Goal: Task Accomplishment & Management: Complete application form

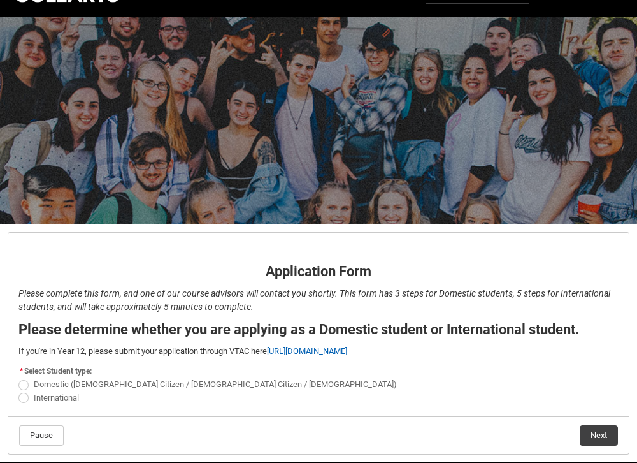
scroll to position [79, 0]
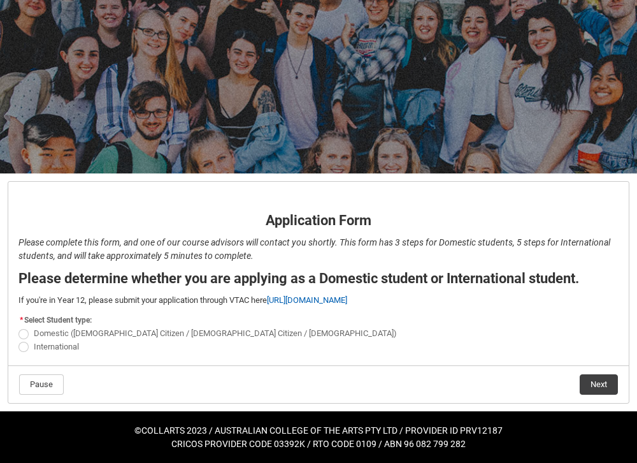
click at [37, 331] on span "Domestic ([DEMOGRAPHIC_DATA] Citizen / [DEMOGRAPHIC_DATA] Citizen / [DEMOGRAPHI…" at bounding box center [215, 333] width 363 height 10
click at [18, 327] on input "Domestic ([DEMOGRAPHIC_DATA] Citizen / [DEMOGRAPHIC_DATA] Citizen / [DEMOGRAPHI…" at bounding box center [18, 326] width 1 height 1
radio input "true"
click at [595, 377] on button "Next" at bounding box center [599, 384] width 38 height 20
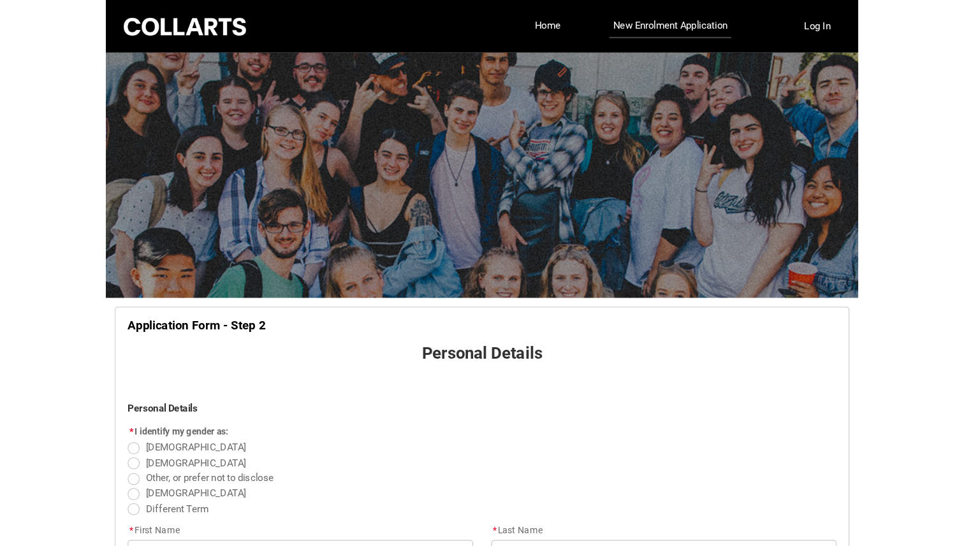
scroll to position [133, 0]
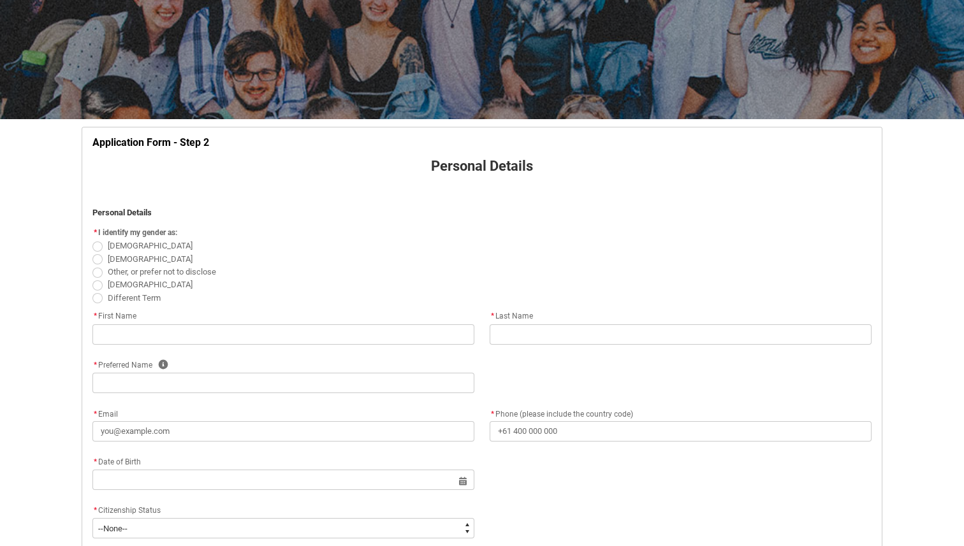
click at [99, 242] on span at bounding box center [97, 247] width 10 height 10
click at [92, 240] on input "[DEMOGRAPHIC_DATA]" at bounding box center [92, 239] width 1 height 1
radio input "true"
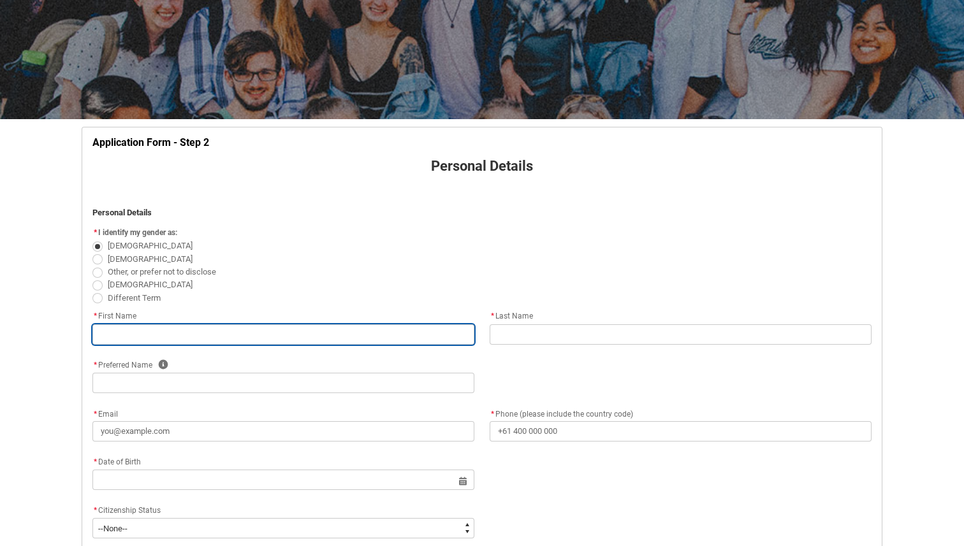
click at [120, 334] on input "text" at bounding box center [283, 334] width 382 height 20
type lightning-primitive-input-simple "scarlet"
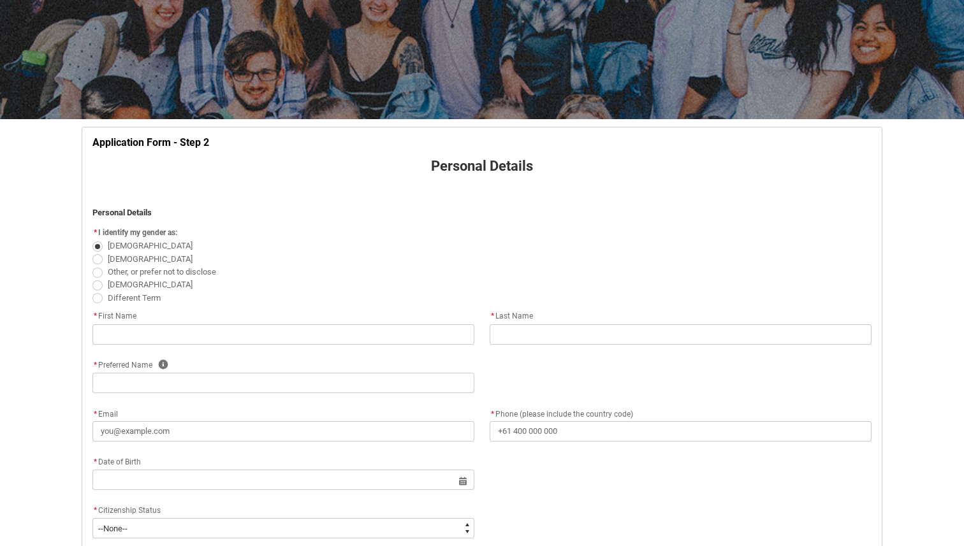
type lightning-primitive-input-simple "frappell"
type lightning-primitive-input-simple "scarlet"
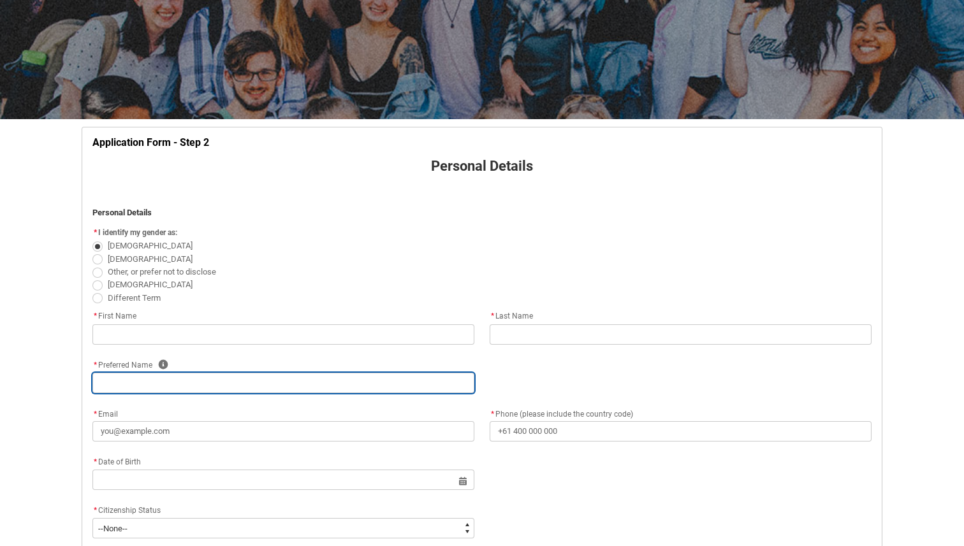
type lightning-primitive-input-simple "[STREET_ADDRESS][PERSON_NAME]"
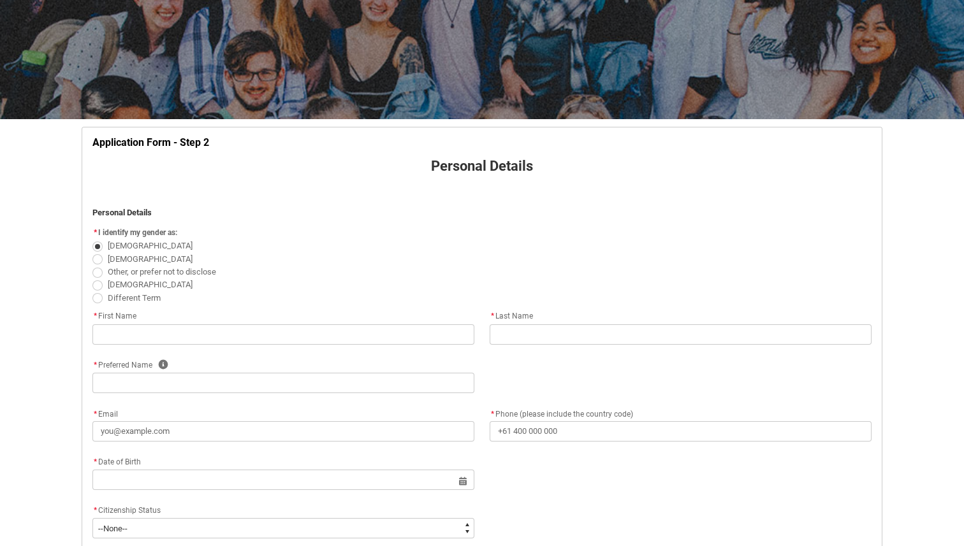
type lightning-primitive-input-simple "Mullumbimby"
type lightning-primitive-input-simple "2482"
type lightning-primitive-input-simple "[GEOGRAPHIC_DATA]"
type lightning-select "Country_Choice.1101"
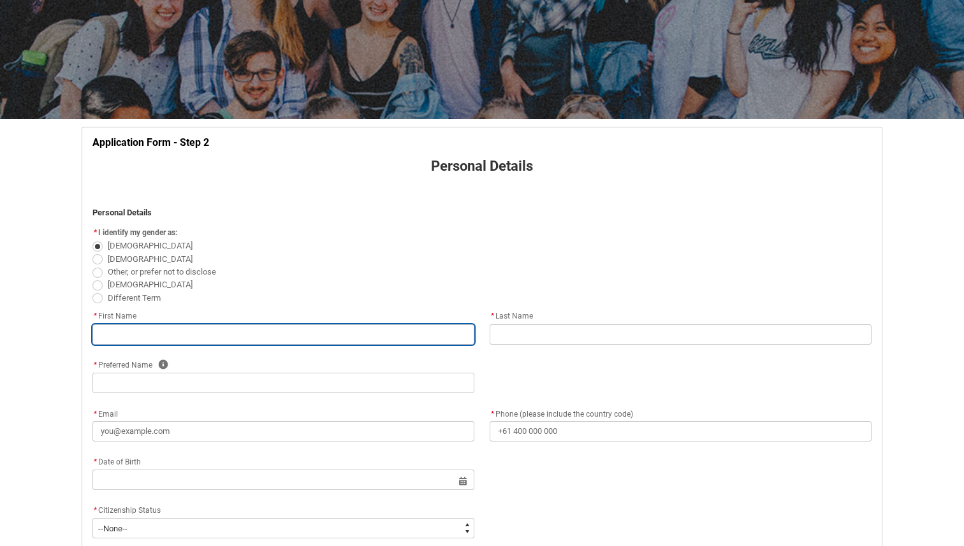
type input "scarlet"
type input "frappell"
type input "scarlet"
type input "[STREET_ADDRESS][PERSON_NAME]"
type input "Mullumbimby"
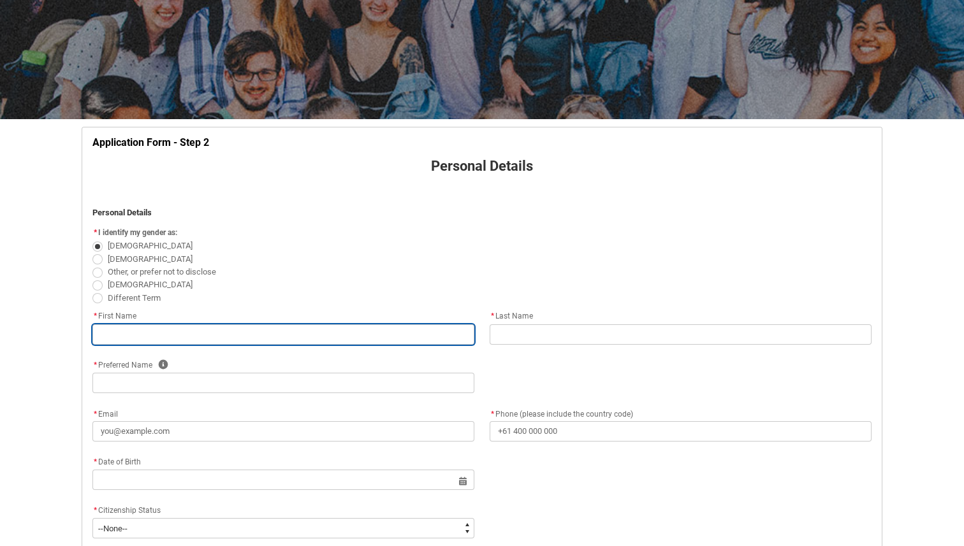
type input "2482"
type input "[GEOGRAPHIC_DATA]"
select select "Country_Choice.1101"
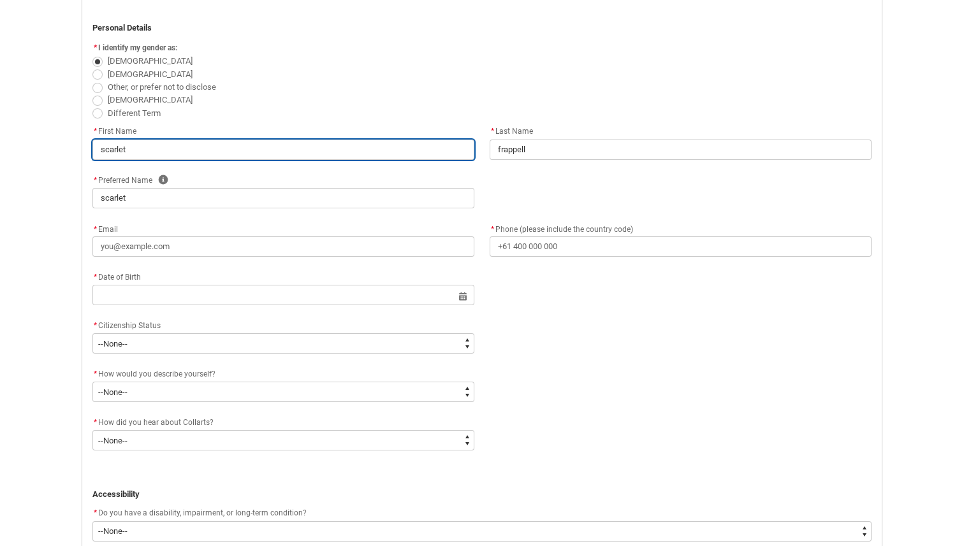
scroll to position [317, 0]
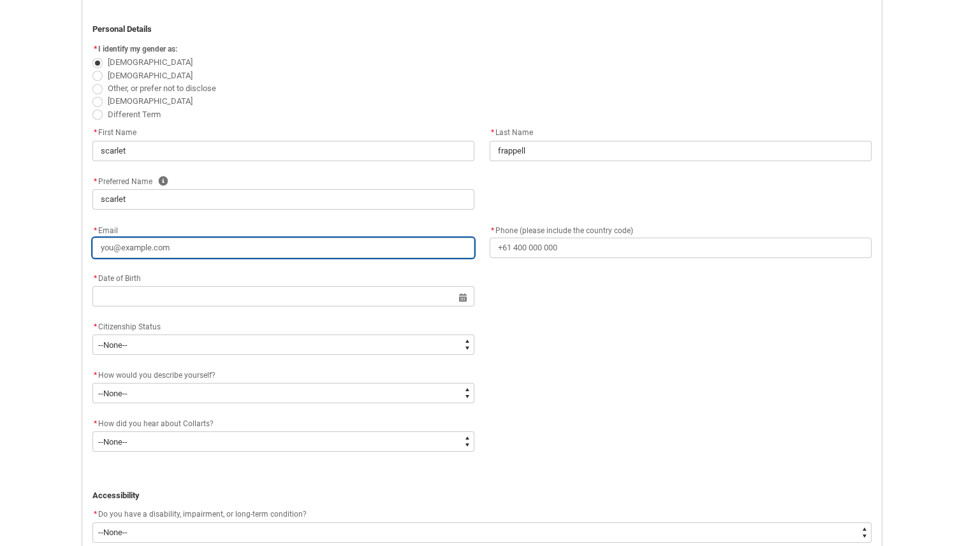
click at [175, 247] on input "* Email" at bounding box center [283, 248] width 382 height 20
type lightning-primitive-input-simple "s"
type input "s"
type lightning-primitive-input-simple "sc"
type input "sc"
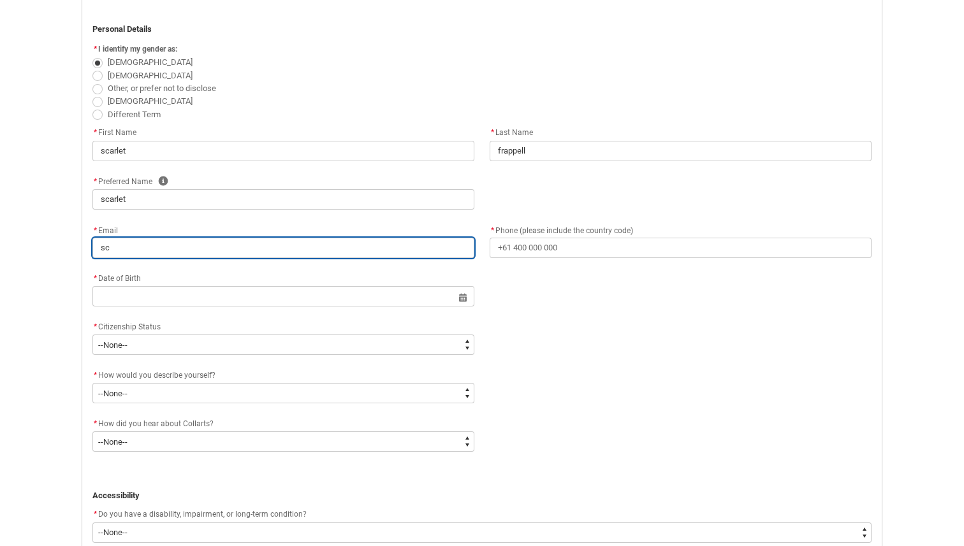
type lightning-primitive-input-simple "sca"
type input "sca"
type lightning-primitive-input-simple "scar"
type input "scar"
type lightning-primitive-input-simple "scarl"
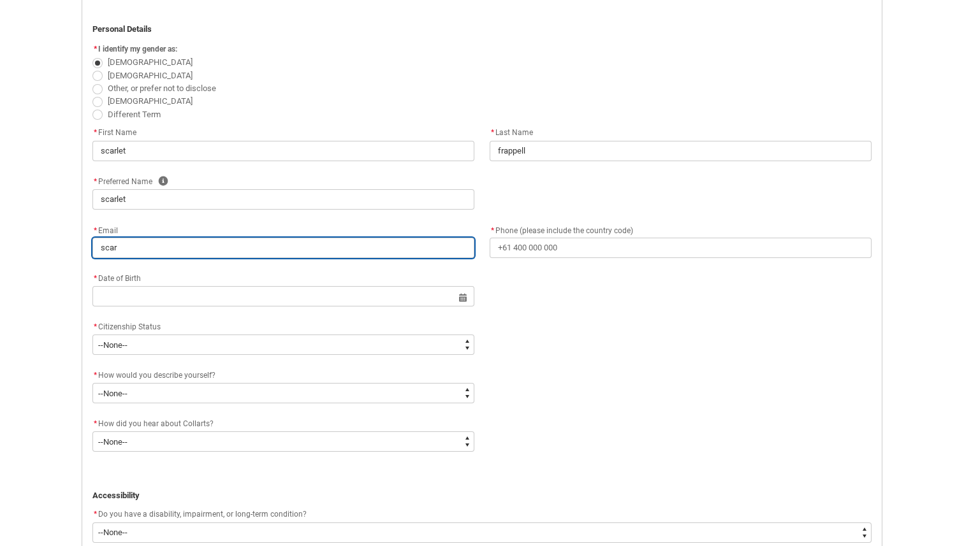
type input "scarl"
type lightning-primitive-input-simple "scarle"
type input "scarle"
type lightning-primitive-input-simple "scarlet"
type input "scarlet"
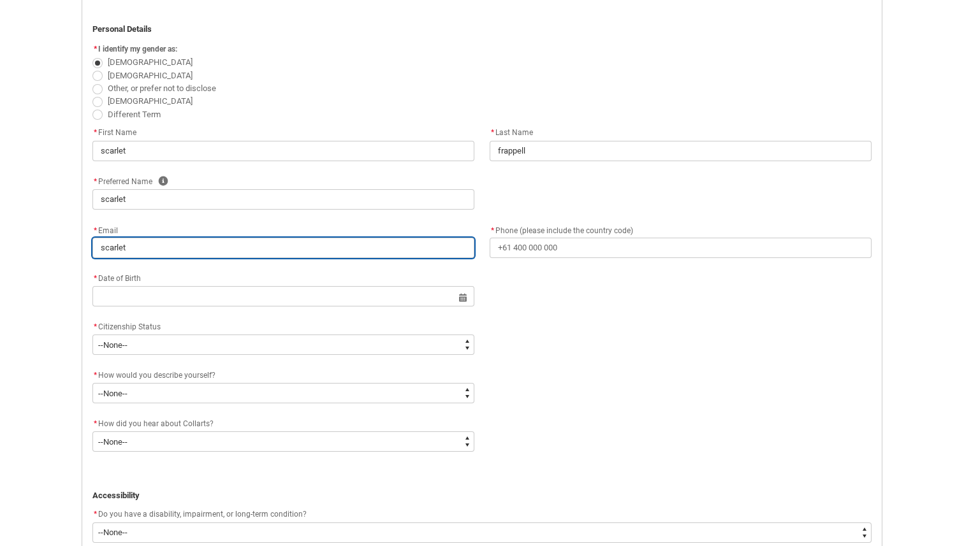
type lightning-primitive-input-simple "scarletf"
type input "scarletf"
type lightning-primitive-input-simple "scarletfr"
type input "scarletfr"
type lightning-primitive-input-simple "scarletfra"
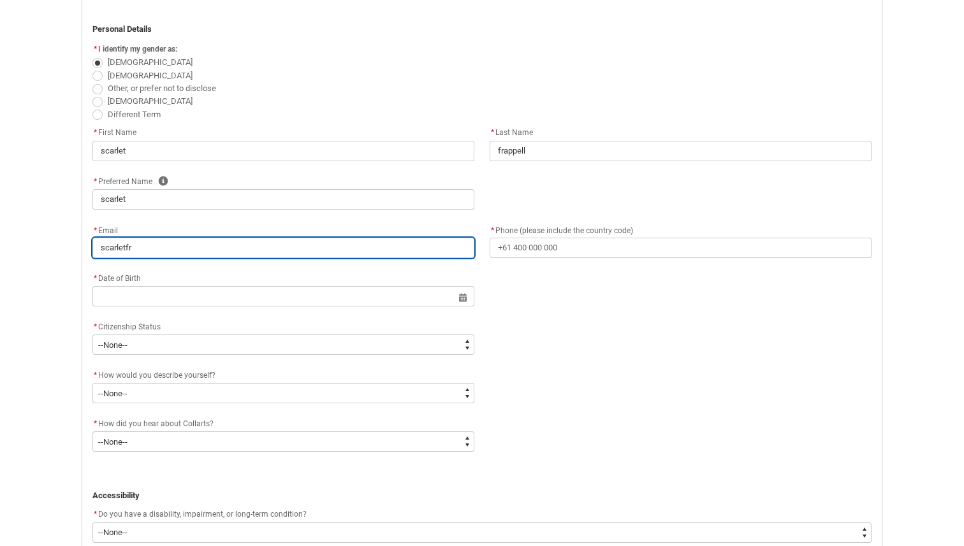
type input "scarletfra"
type lightning-primitive-input-simple "scarletfrap"
type input "scarletfrap"
type lightning-primitive-input-simple "scarletfrapp"
type input "scarletfrapp"
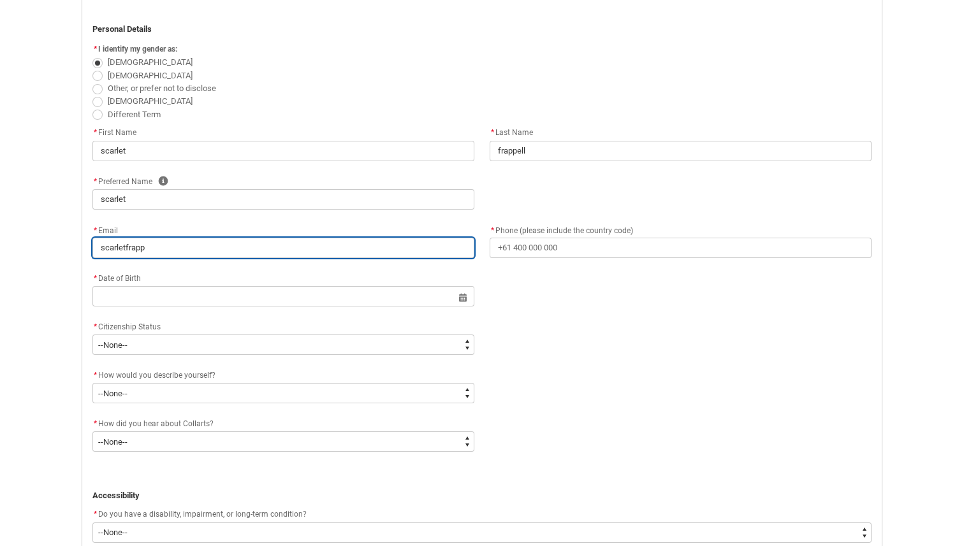
type lightning-primitive-input-simple "scarletfrappe"
type input "scarletfrappe"
type lightning-primitive-input-simple "scarletfrappel"
type input "scarletfrappel"
type lightning-primitive-input-simple "scarletfrappell"
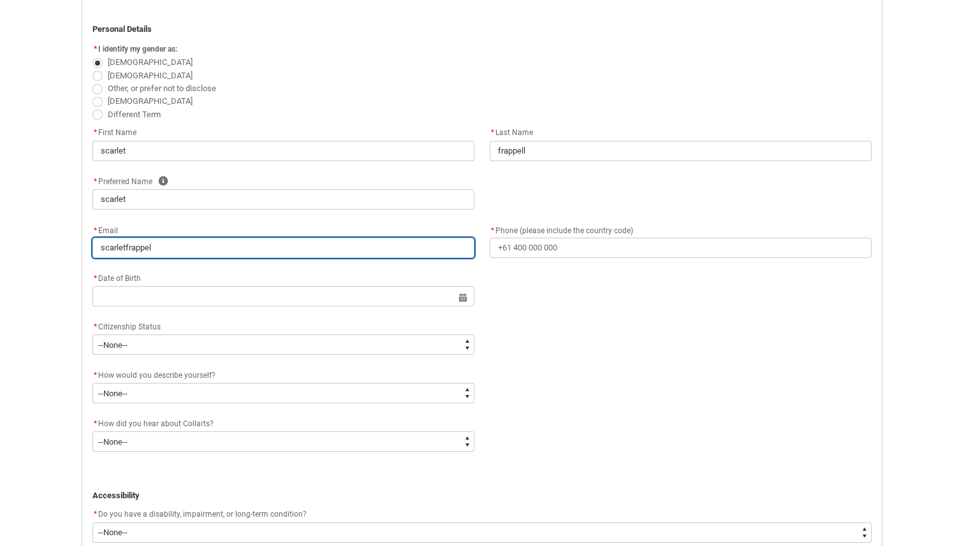
type input "scarletfrappell"
type lightning-primitive-input-simple "scarletfrappell@"
type input "scarletfrappell@"
type lightning-primitive-input-simple "scarletfrappell@i"
type input "scarletfrappell@i"
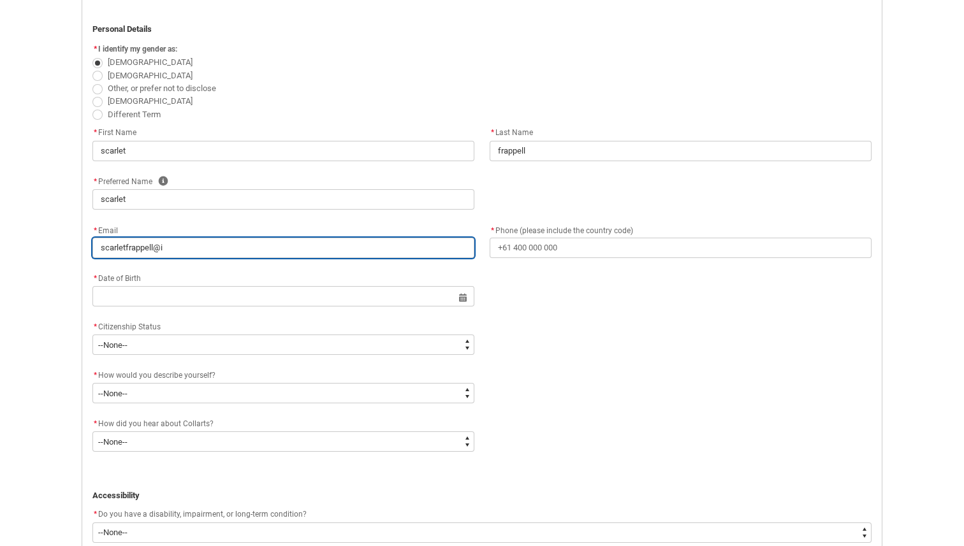
type lightning-primitive-input-simple "scarletfrappell@ic"
type input "scarletfrappell@ic"
type lightning-primitive-input-simple "scarletfrappell@icl"
type input "scarletfrappell@icl"
type lightning-primitive-input-simple "scarletfrappell@iclo"
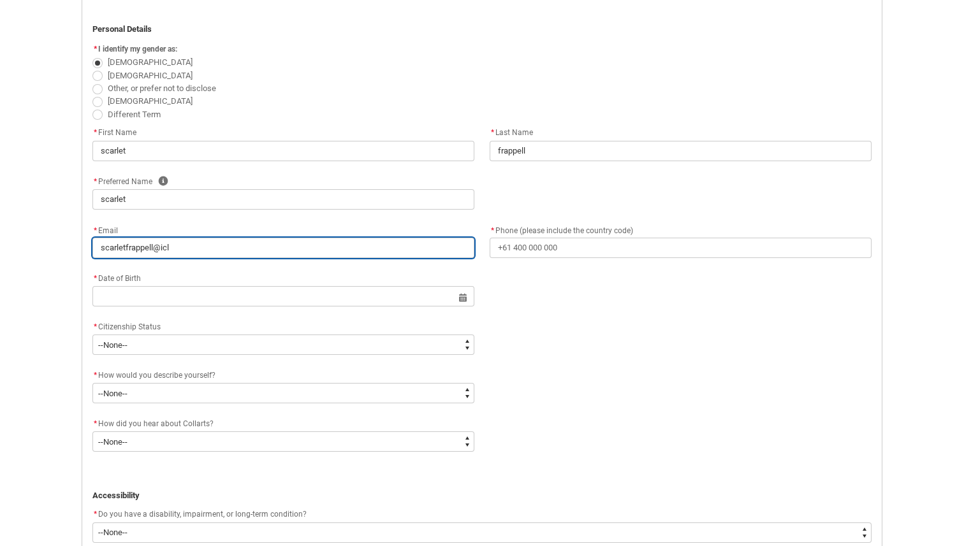
type input "scarletfrappell@iclo"
type lightning-primitive-input-simple "scarletfrappell@iclou"
type input "scarletfrappell@iclou"
type lightning-primitive-input-simple "[EMAIL_ADDRESS]"
type input "[EMAIL_ADDRESS]"
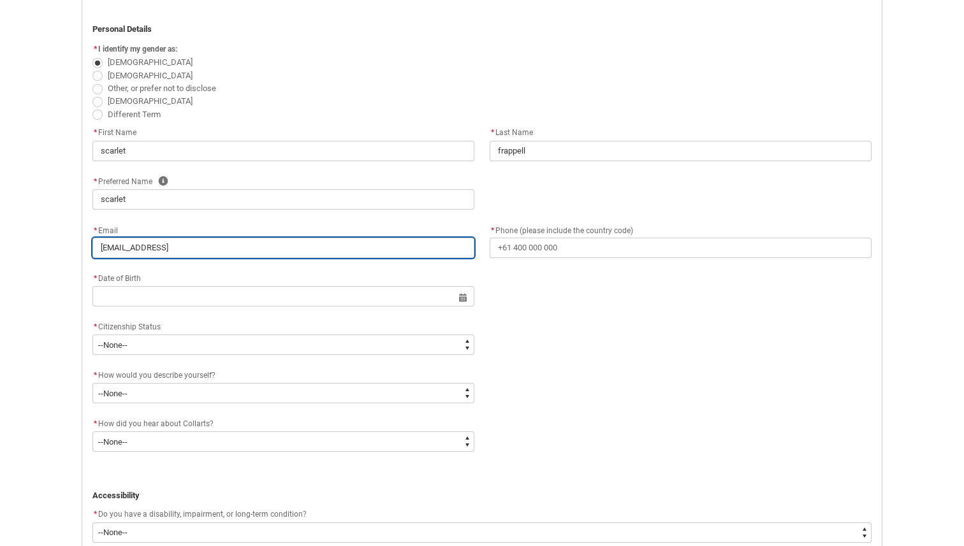
type lightning-primitive-input-simple "[EMAIL_ADDRESS]."
type input "[EMAIL_ADDRESS]."
type lightning-primitive-input-simple "scarletfrappell@icloud.c"
type input "scarletfrappell@icloud.c"
type lightning-primitive-input-simple "[EMAIL_ADDRESS][DOMAIN_NAME]"
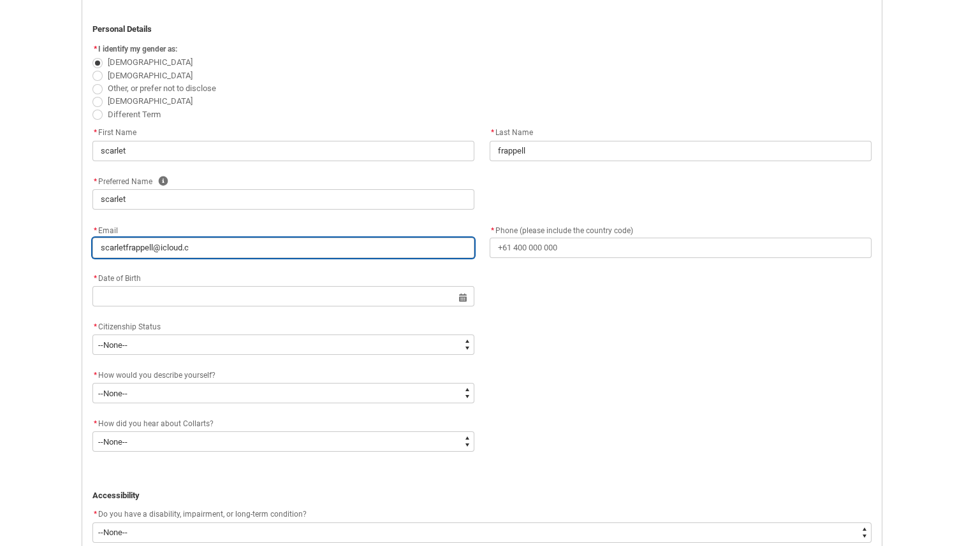
type input "[EMAIL_ADDRESS][DOMAIN_NAME]"
type lightning-primitive-input-simple "[EMAIL_ADDRESS][DOMAIN_NAME]"
type input "[EMAIL_ADDRESS][DOMAIN_NAME]"
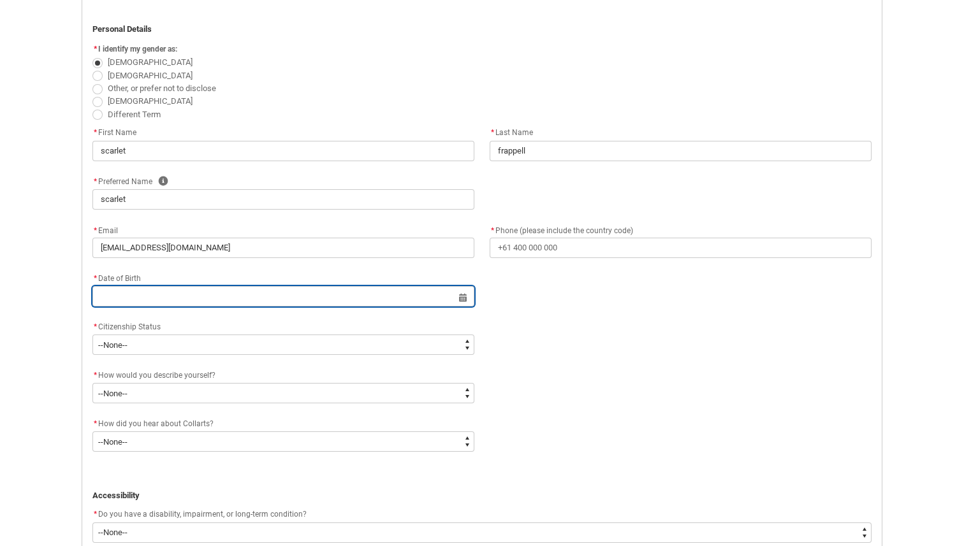
click at [147, 297] on input "text" at bounding box center [283, 296] width 382 height 20
select select "2025"
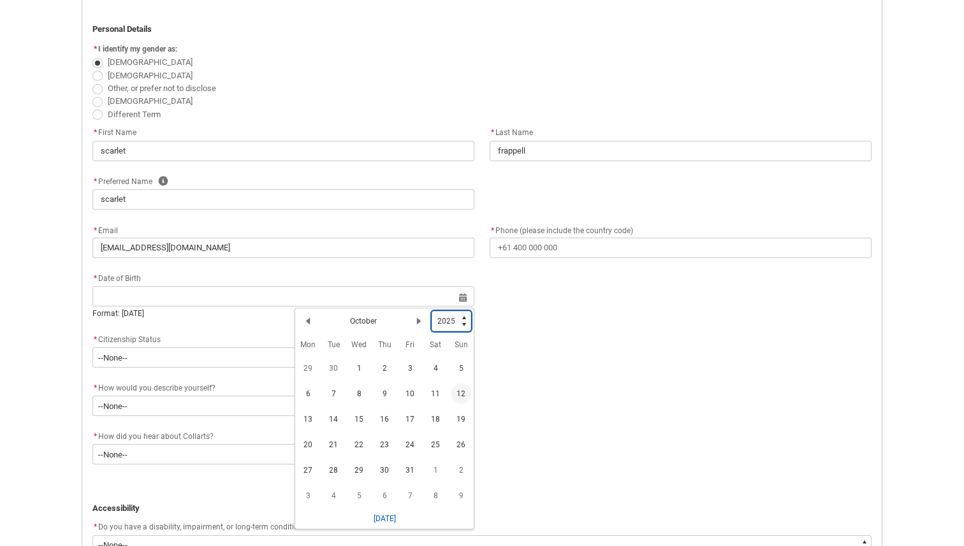
click at [466, 325] on select "1925 1926 1927 1928 1929 1930 1931 1932 1933 1934 1935 1936 1937 1938 1939 1940…" at bounding box center [452, 321] width 40 height 20
click at [432, 311] on select "1925 1926 1927 1928 1929 1930 1931 1932 1933 1934 1935 1936 1937 1938 1939 1940…" at bounding box center [452, 321] width 40 height 20
click at [465, 328] on select "1925 1926 1927 1928 1929 1930 1931 1932 1933 1934 1935 1936 1937 1938 1939 1940…" at bounding box center [452, 321] width 40 height 20
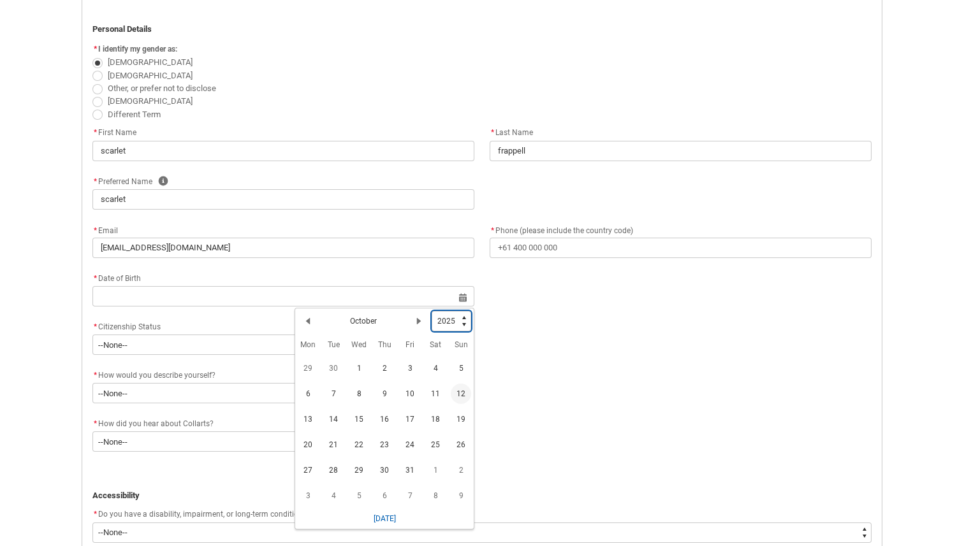
type lightning-select "2005"
click at [432, 311] on select "1925 1926 1927 1928 1929 1930 1931 1932 1933 1934 1935 1936 1937 1938 1939 1940…" at bounding box center [452, 321] width 40 height 20
select select "2005"
click at [369, 323] on h2 "October" at bounding box center [363, 321] width 27 height 11
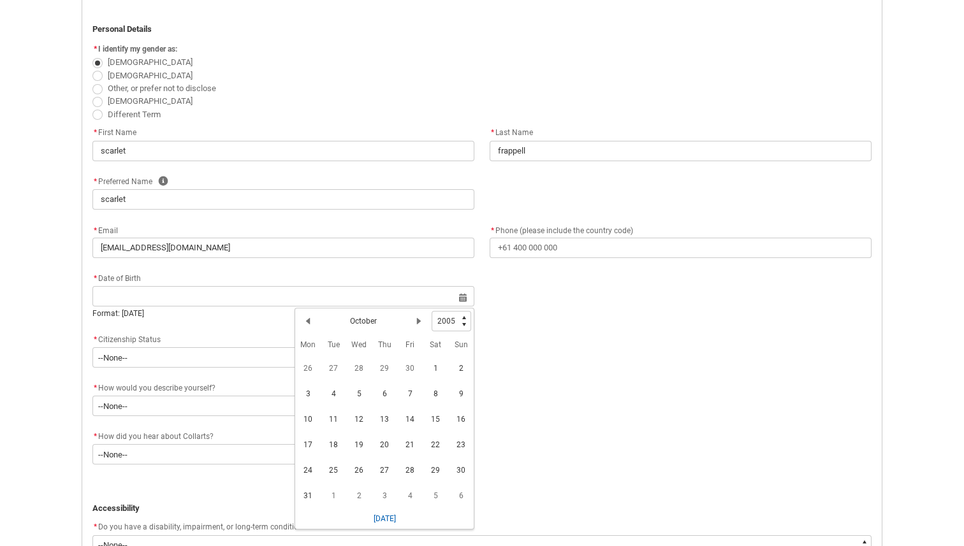
click at [386, 323] on div "Previous Month October Next Month" at bounding box center [365, 321] width 134 height 20
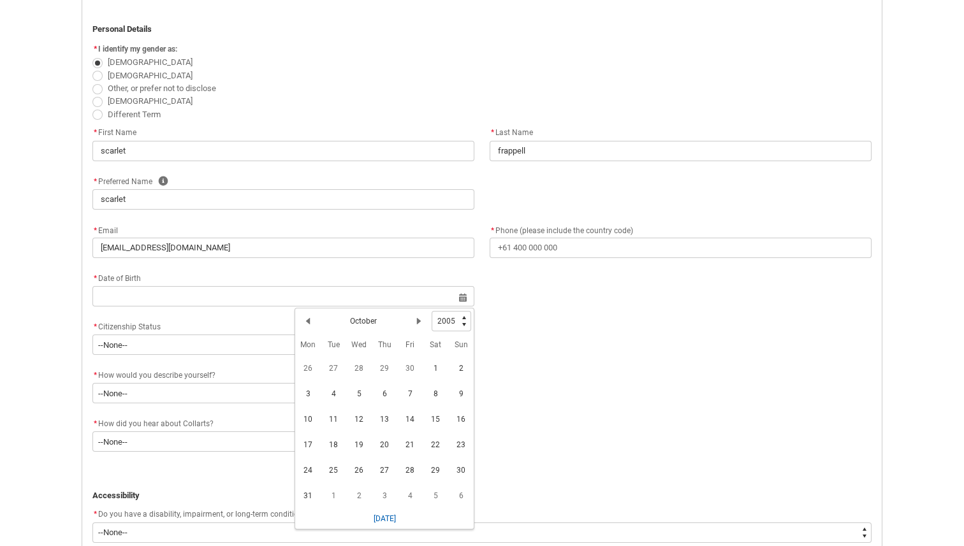
click at [371, 321] on h2 "October" at bounding box center [363, 321] width 27 height 11
click at [423, 320] on lightning-primitive-icon "Date picker: October" at bounding box center [418, 321] width 9 height 9
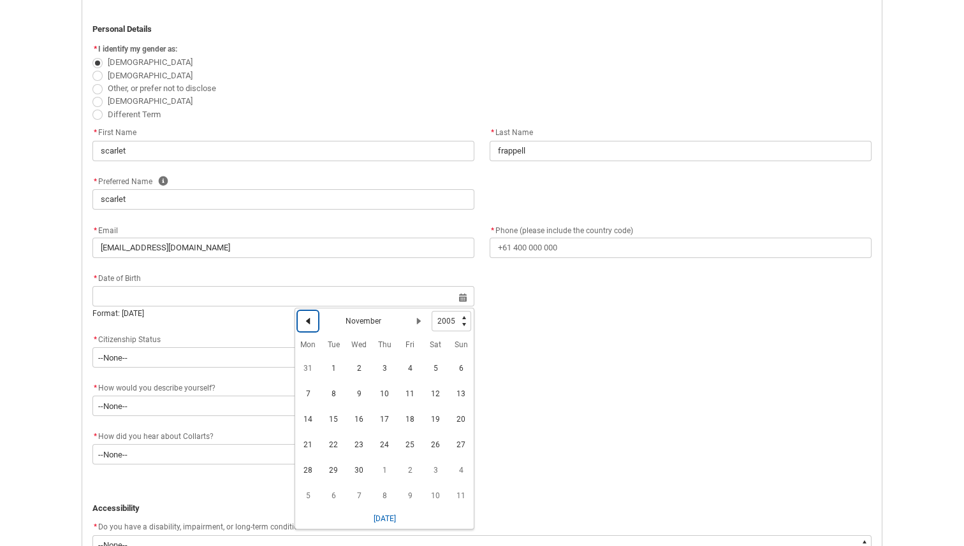
click at [312, 319] on button "Previous Month" at bounding box center [308, 321] width 20 height 20
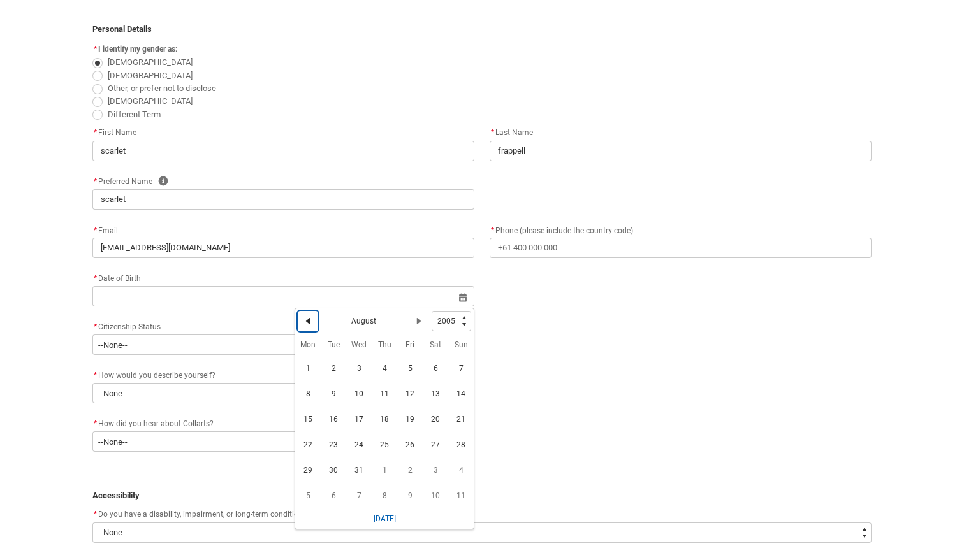
click at [312, 319] on button "Previous Month" at bounding box center [308, 321] width 20 height 20
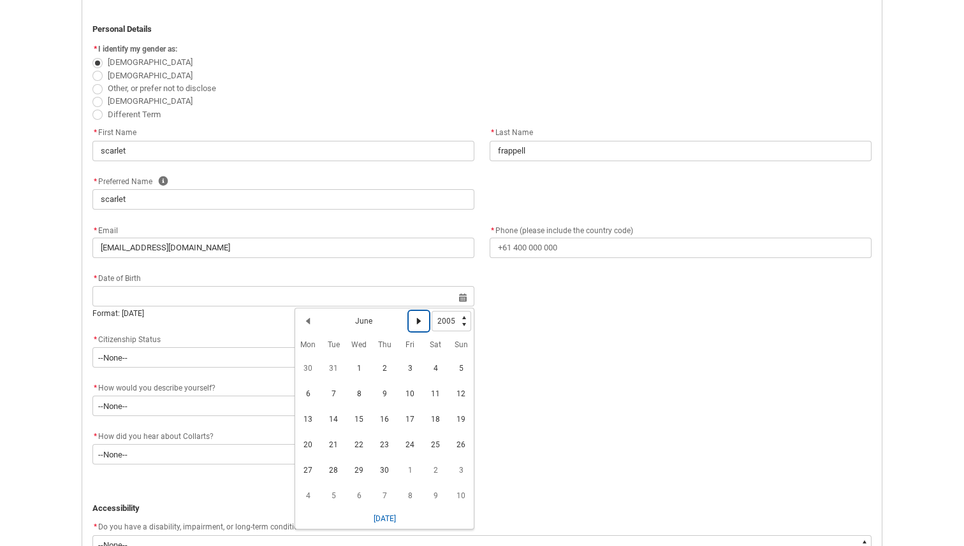
click at [417, 321] on lightning-primitive-icon "Date picker: June" at bounding box center [418, 321] width 9 height 9
click at [337, 462] on span "26" at bounding box center [333, 470] width 20 height 20
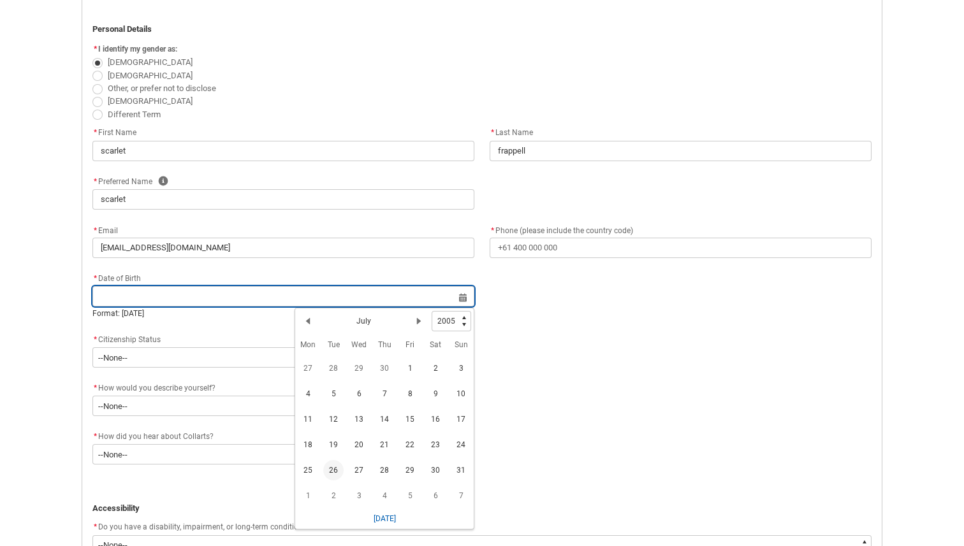
type lightning-datepicker "[DATE]"
type lightning-input "[DATE]"
type input "[DATE]"
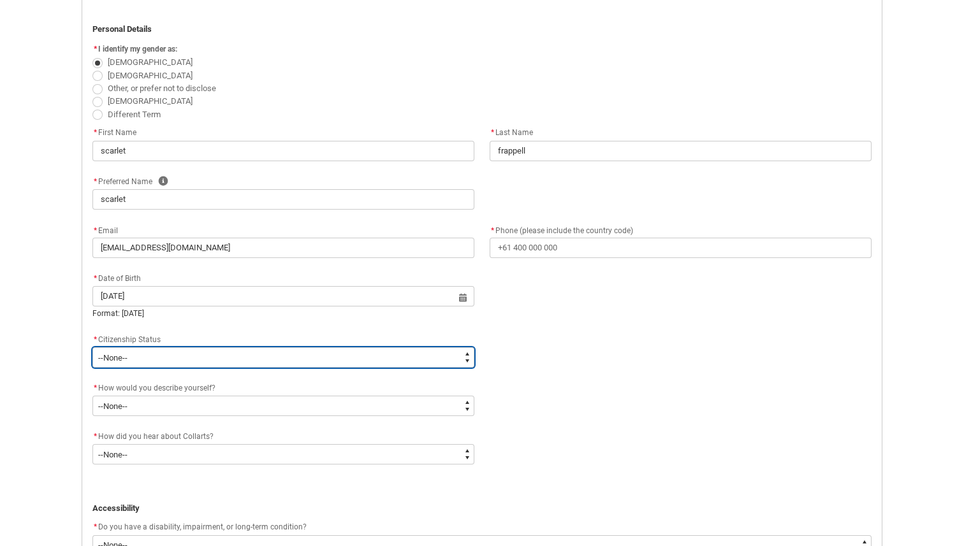
click at [208, 358] on select "--None-- [DEMOGRAPHIC_DATA] Humanitarian Visa [DEMOGRAPHIC_DATA] citizen Other …" at bounding box center [283, 357] width 382 height 20
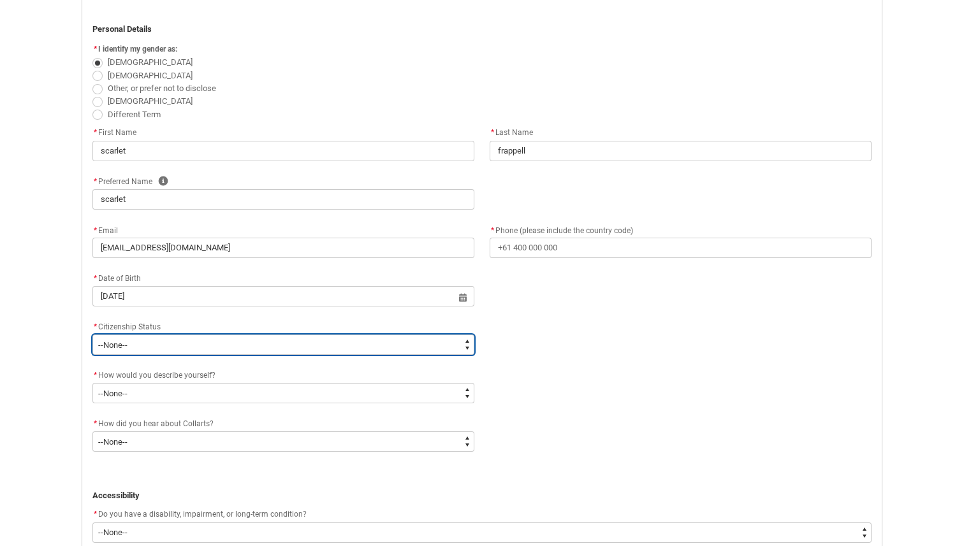
type lightning-select "Citizenship.1"
click at [92, 335] on select "--None-- [DEMOGRAPHIC_DATA] Humanitarian Visa [DEMOGRAPHIC_DATA] citizen Other …" at bounding box center [283, 345] width 382 height 20
select select "Citizenship.1"
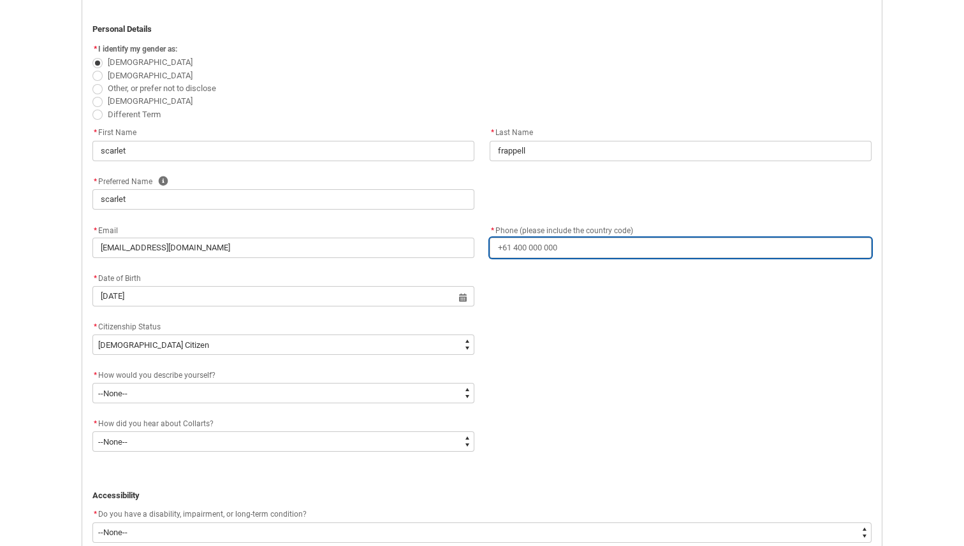
click at [602, 246] on input "* Phone (please include the country code)" at bounding box center [681, 248] width 382 height 20
type lightning-primitive-input-simple "[PHONE_NUMBER]"
type input "[PHONE_NUMBER]"
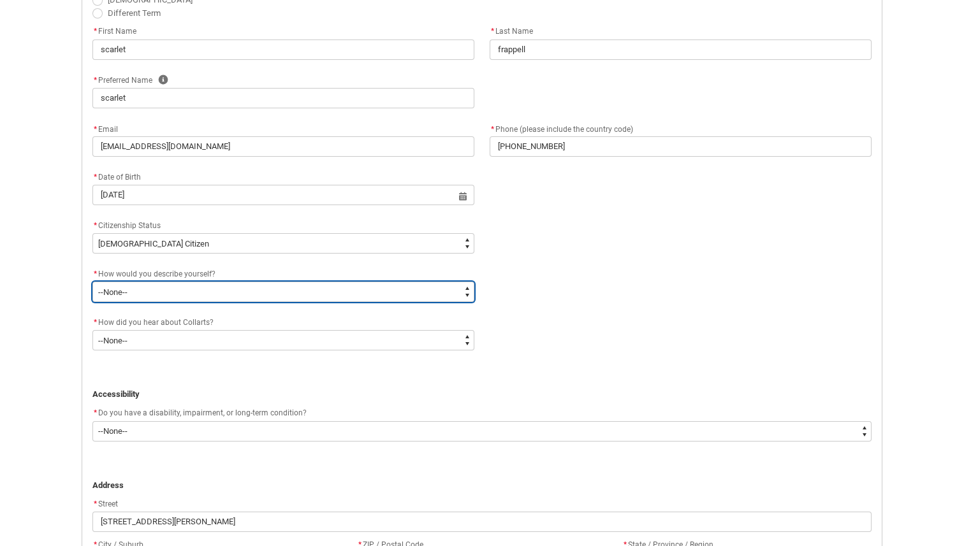
click at [264, 300] on select "--None-- I'm currently in Year 12 and planning what I'll do after school I've c…" at bounding box center [283, 292] width 382 height 20
type lightning-select "HSLC_Domestic_b"
click at [92, 282] on select "--None-- I'm currently in Year 12 and planning what I'll do after school I've c…" at bounding box center [283, 292] width 382 height 20
select select "HSLC_Domestic_b"
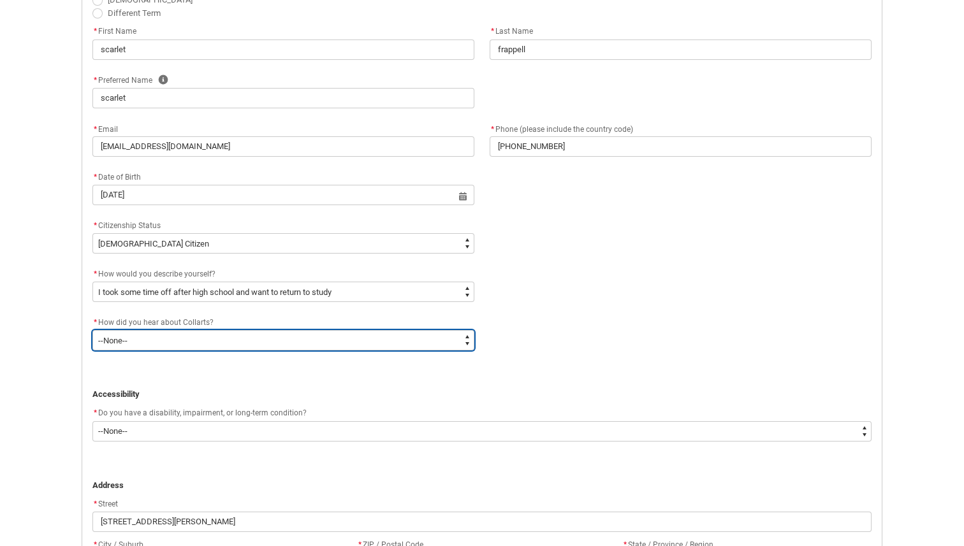
click at [294, 343] on select "--None-- Advertising - Facebook Advertising - Google Advertising - Instagram Ad…" at bounding box center [283, 340] width 382 height 20
type lightning-select "Heard_About_Collarts_[DOMAIN_NAME] Search (Google)"
click at [92, 330] on select "--None-- Advertising - Facebook Advertising - Google Advertising - Instagram Ad…" at bounding box center [283, 340] width 382 height 20
select select "Heard_About_Collarts_[DOMAIN_NAME] Search (Google)"
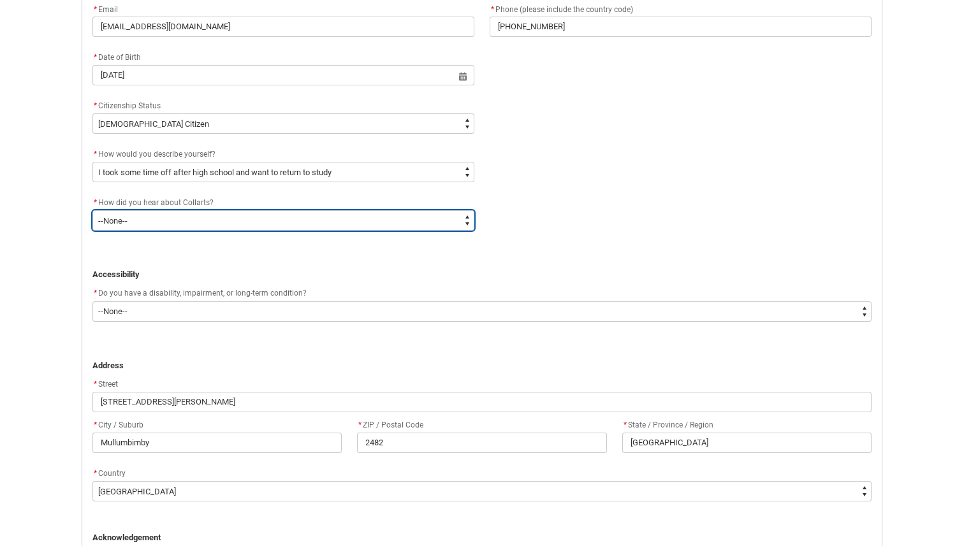
scroll to position [553, 0]
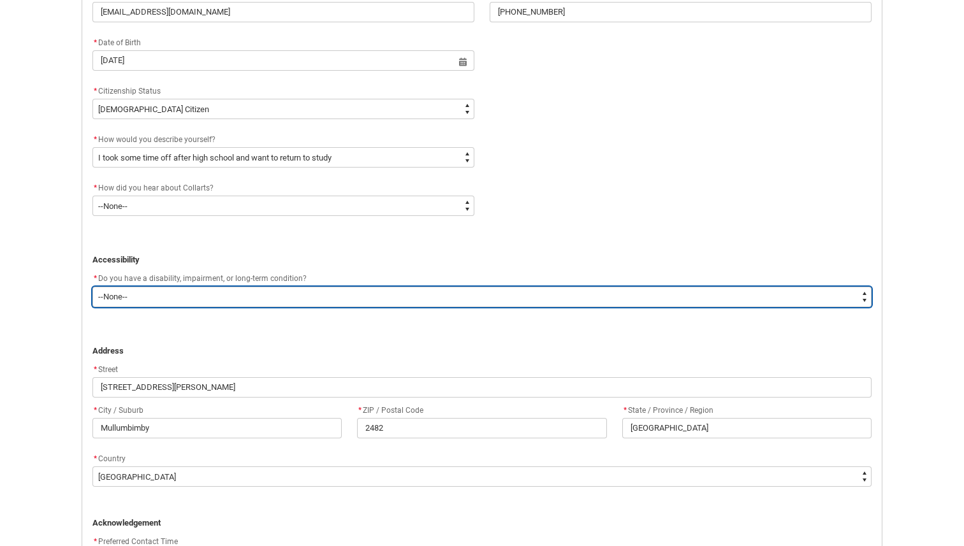
click at [177, 294] on select "--None-- Yes No" at bounding box center [481, 297] width 779 height 20
type lightning-select "No_TextChoice"
click at [92, 287] on select "--None-- Yes No" at bounding box center [481, 297] width 779 height 20
select select "No_TextChoice"
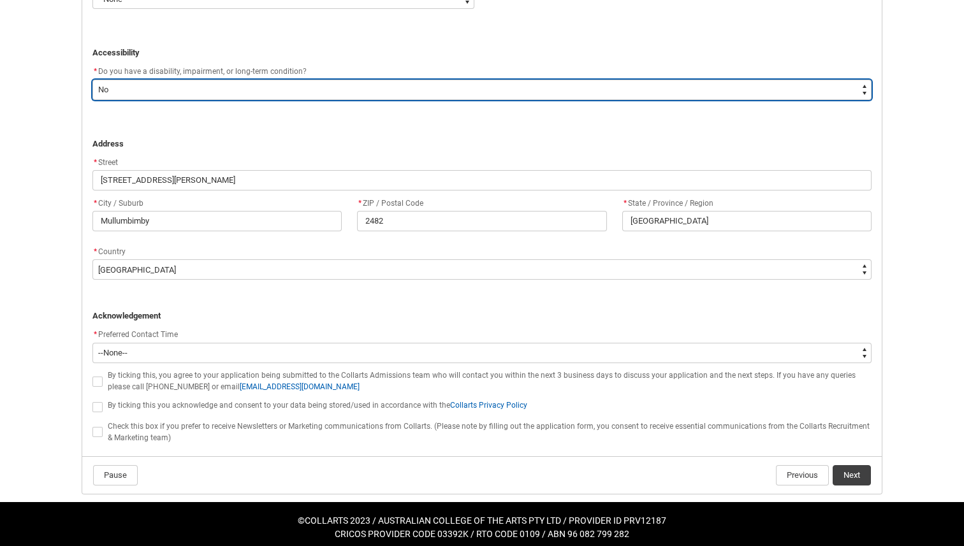
scroll to position [767, 0]
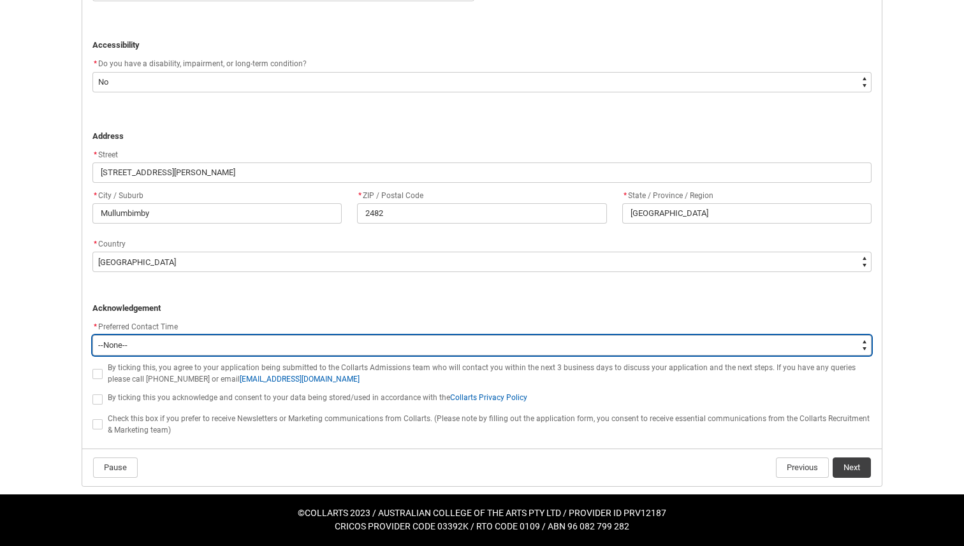
click at [131, 340] on select "--None-- Morning (9:00AM-12:00PM) Afternoon (12:00PM-5:00PM)" at bounding box center [481, 345] width 779 height 20
type lightning-select "P_Contact_Time_Afternoon"
click at [92, 335] on select "--None-- Morning (9:00AM-12:00PM) Afternoon (12:00PM-5:00PM)" at bounding box center [481, 345] width 779 height 20
select select "P_Contact_Time_Afternoon"
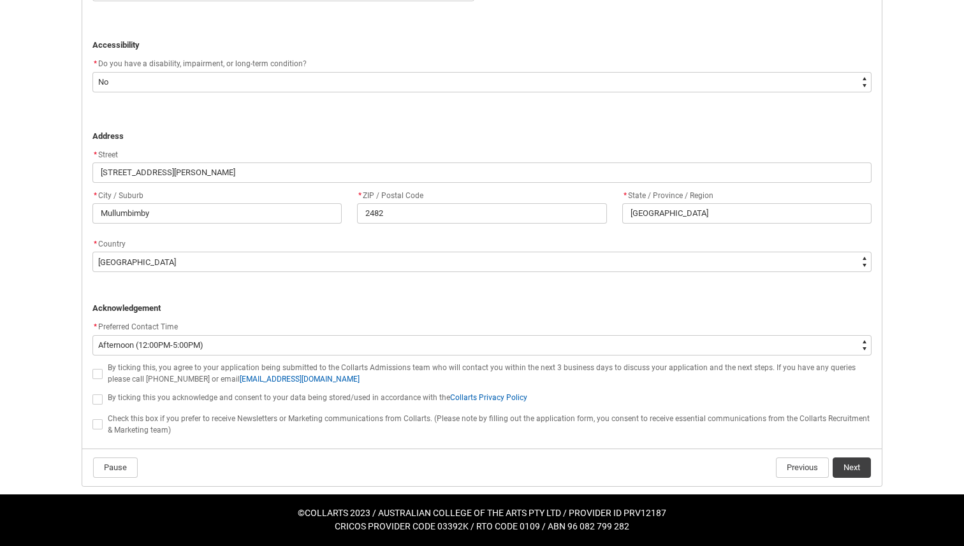
click at [98, 374] on span at bounding box center [97, 374] width 10 height 10
click at [92, 367] on input "By ticking this, you agree to your application being submitted to the Collarts …" at bounding box center [92, 367] width 1 height 1
type lightning-input "true"
checkbox input "true"
click at [96, 403] on span at bounding box center [97, 400] width 10 height 10
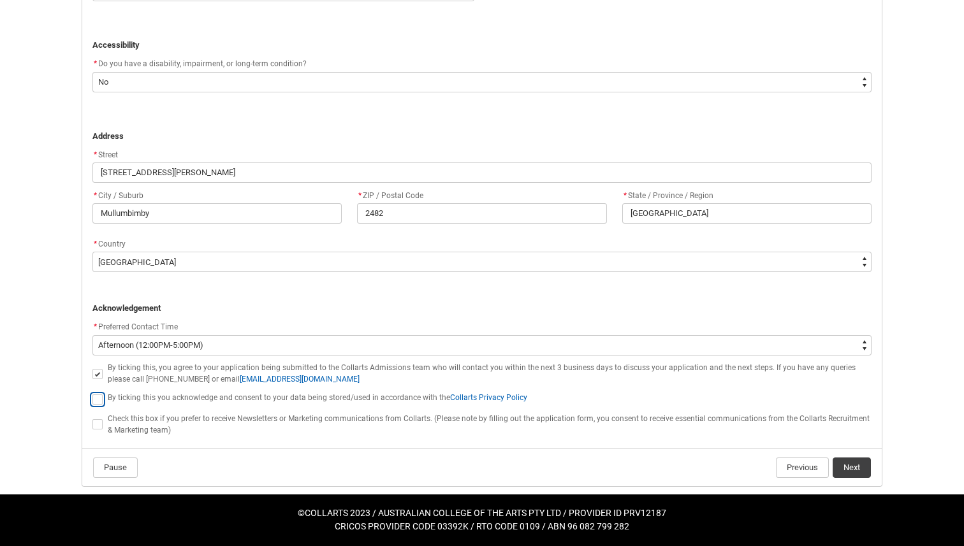
click at [92, 393] on input "By ticking this you acknowledge and consent to your data being stored/used in a…" at bounding box center [92, 392] width 1 height 1
type lightning-input "true"
checkbox input "true"
click at [97, 427] on span at bounding box center [97, 424] width 10 height 10
click at [92, 418] on input "Check this box if you prefer to receive Newsletters or Marketing communications…" at bounding box center [92, 418] width 1 height 1
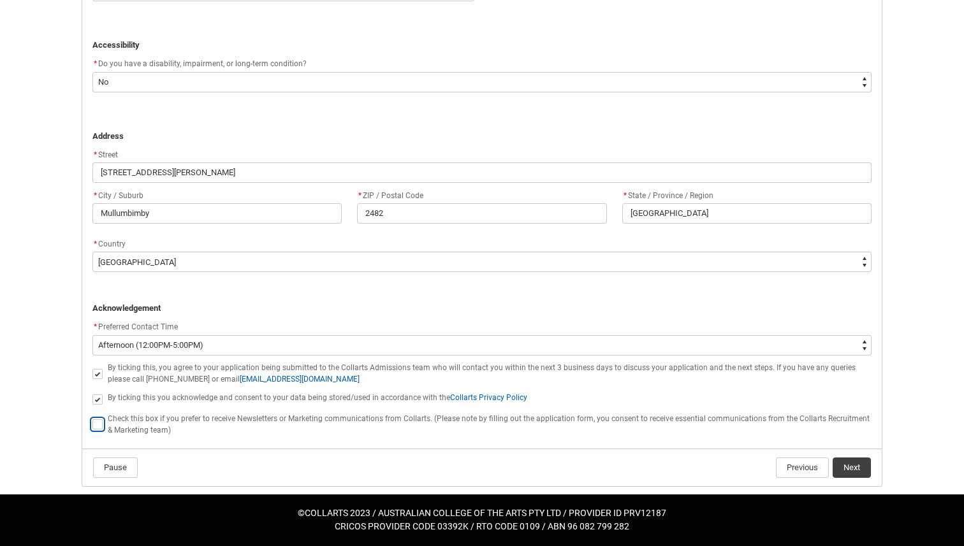
type lightning-input "true"
checkbox input "true"
click at [637, 461] on button "Next" at bounding box center [851, 468] width 38 height 20
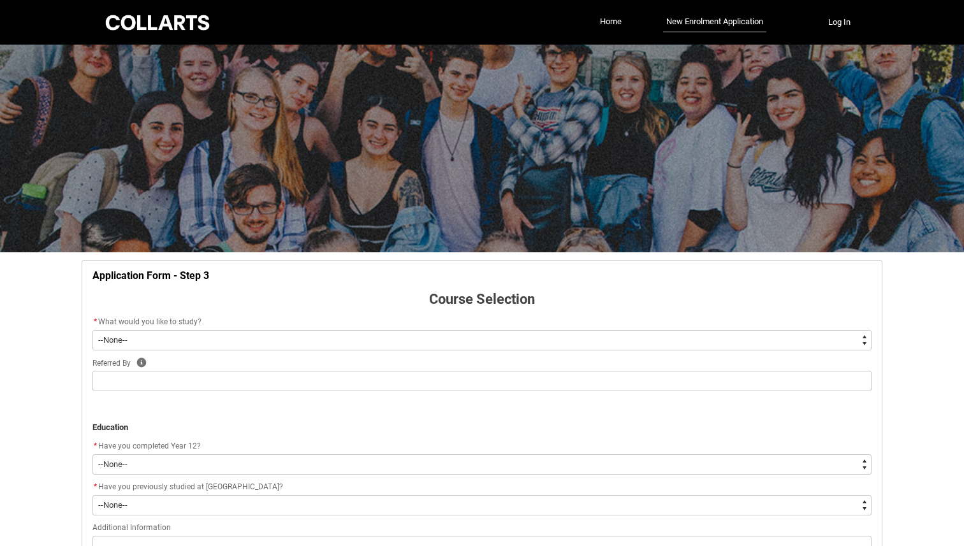
scroll to position [133, 0]
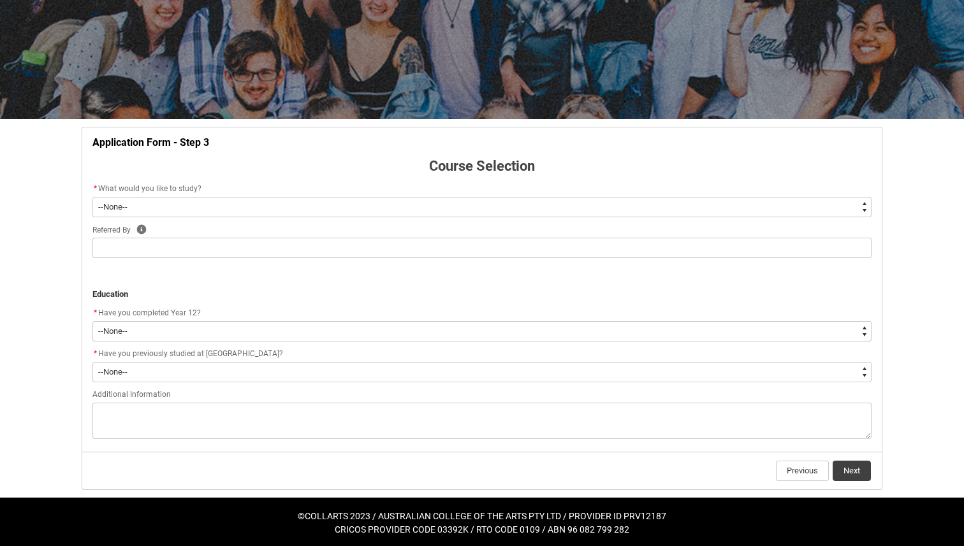
click at [222, 207] on select "--None-- Diploma Bachelor Post Graduate" at bounding box center [481, 207] width 779 height 20
type lightning-select "WhichDegree_Bachelor"
click at [92, 197] on select "--None-- Diploma Bachelor Post Graduate" at bounding box center [481, 207] width 779 height 20
select select "WhichDegree_Bachelor"
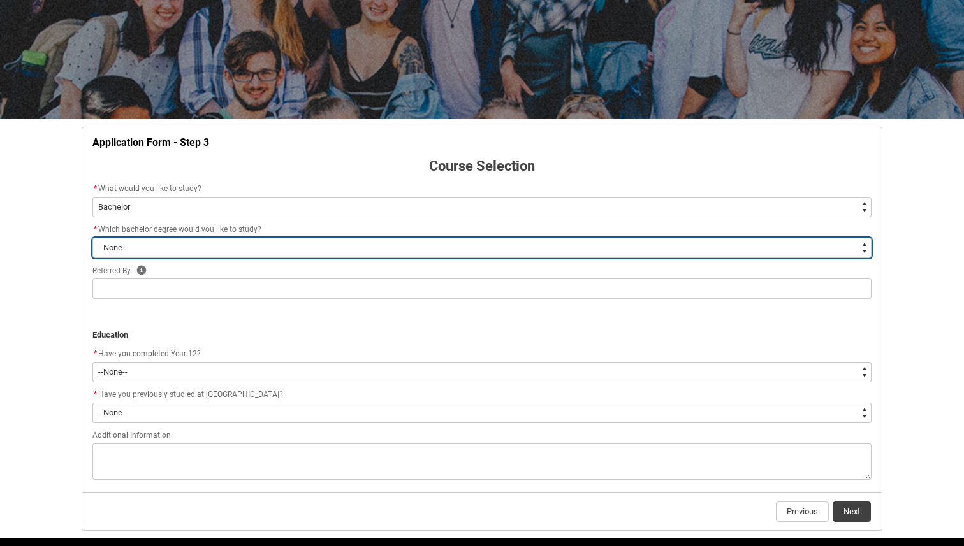
click at [187, 250] on select "--None-- Bachelor of 2D Animation Bachelor of Applied Business (Entertainment M…" at bounding box center [481, 248] width 779 height 20
type lightning-select "ProgramChoice_Degree.0015g00000jrDIOAA2"
click at [92, 238] on select "--None-- Bachelor of 2D Animation Bachelor of Applied Business (Entertainment M…" at bounding box center [481, 248] width 779 height 20
select select "ProgramChoice_Degree.0015g00000jrDIOAA2"
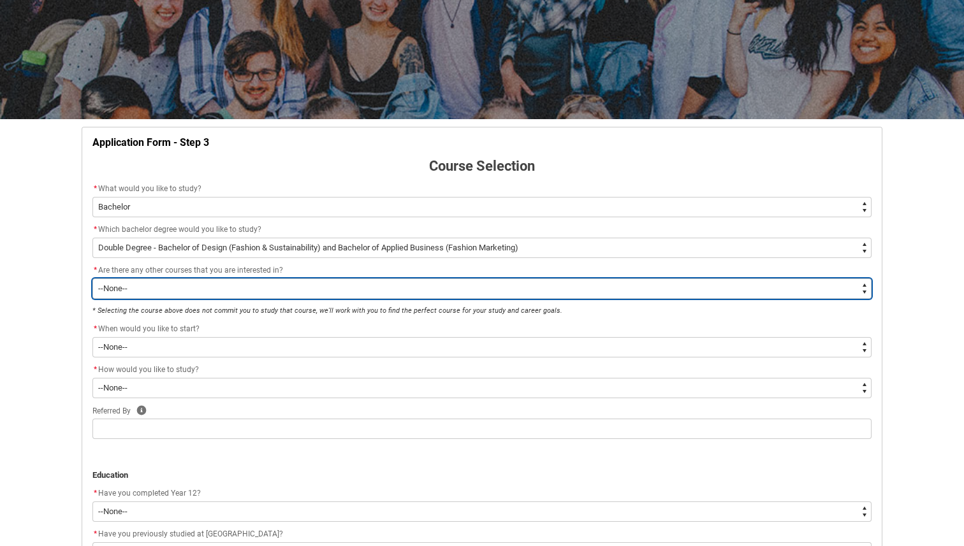
click at [308, 288] on select "--None-- Yes No" at bounding box center [481, 289] width 779 height 20
type lightning-select "Yes_TextChoice"
click at [92, 279] on select "--None-- Yes No" at bounding box center [481, 289] width 779 height 20
select select "Yes_TextChoice"
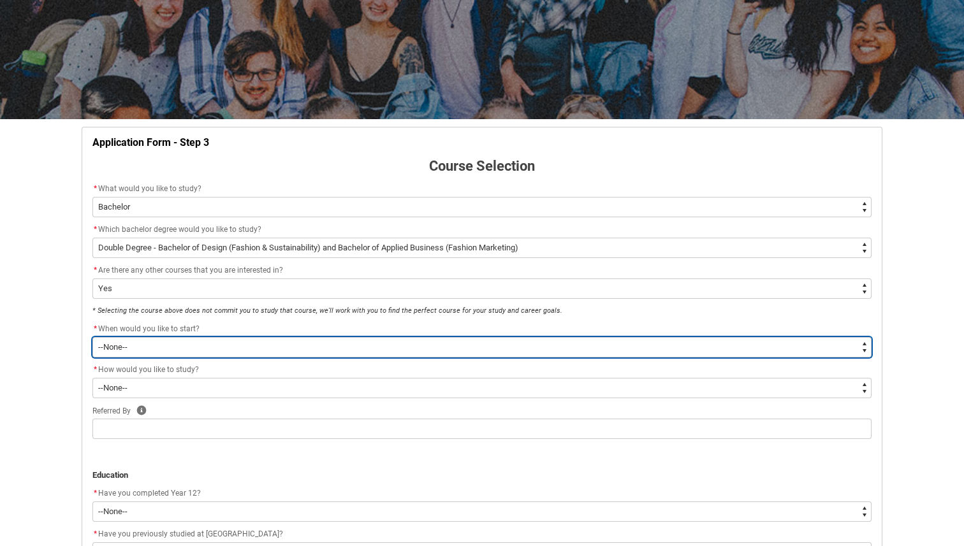
click at [252, 344] on select "--None-- Trimester 1 2026, starting [DATE]" at bounding box center [481, 347] width 779 height 20
type lightning-select "Starting_Term.a0pI70000004aTdIAI"
click at [92, 337] on select "--None-- Trimester 1 2026, starting [DATE]" at bounding box center [481, 347] width 779 height 20
select select "Starting_Term.a0pI70000004aTdIAI"
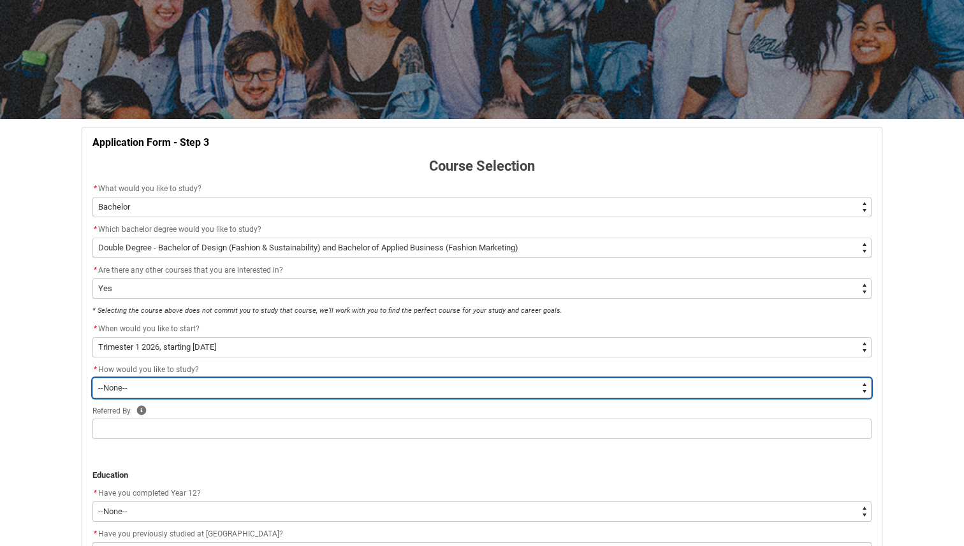
click at [243, 382] on select "--None-- On-campus Online" at bounding box center [481, 388] width 779 height 20
type lightning-select "WhichStudyMethod_OnCampus"
click at [92, 378] on select "--None-- On-campus Online" at bounding box center [481, 388] width 779 height 20
select select "WhichStudyMethod_OnCampus"
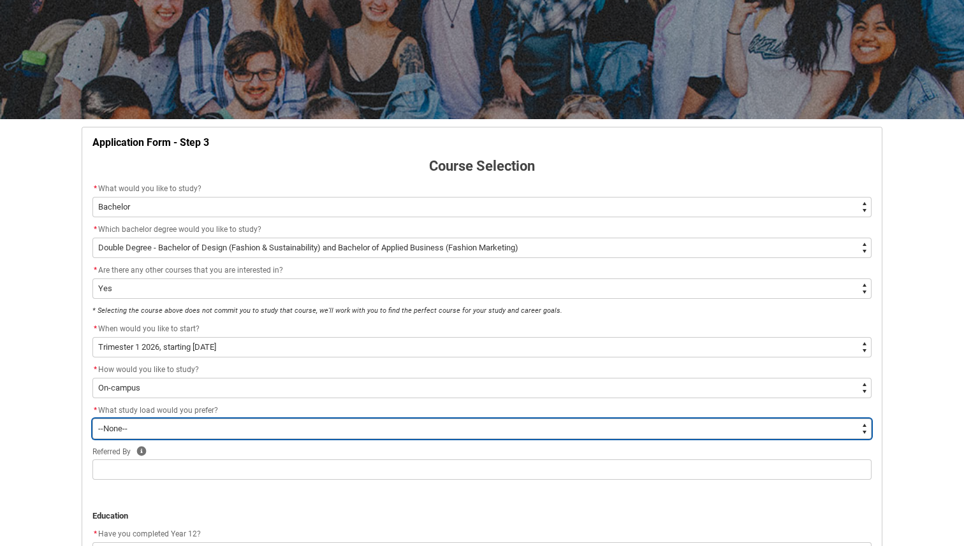
click at [208, 427] on select "--None-- Full-time Part-time" at bounding box center [481, 429] width 779 height 20
type lightning-select "WhichStudyLoad_FullTime"
click at [92, 419] on select "--None-- Full-time Part-time" at bounding box center [481, 429] width 779 height 20
select select "WhichStudyLoad_FullTime"
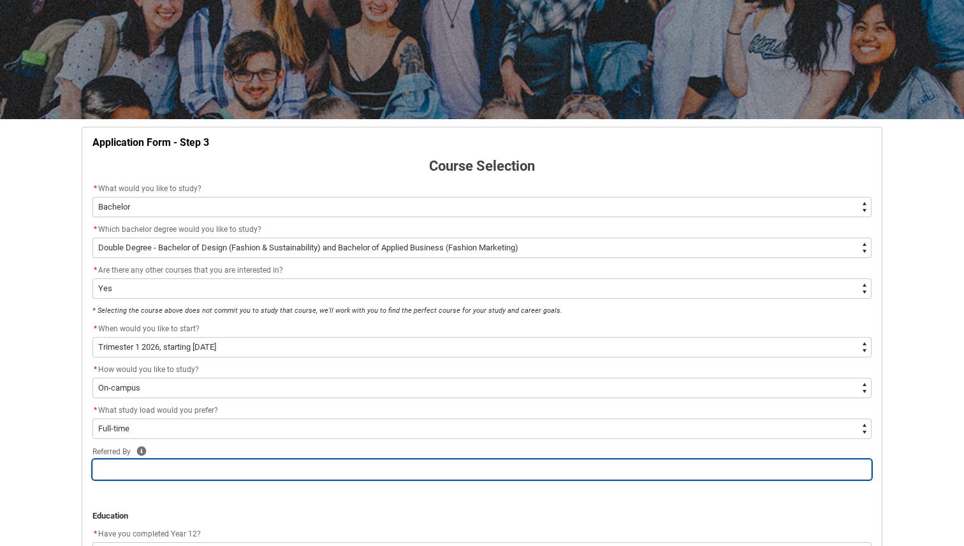
click at [194, 462] on input "text" at bounding box center [481, 470] width 779 height 20
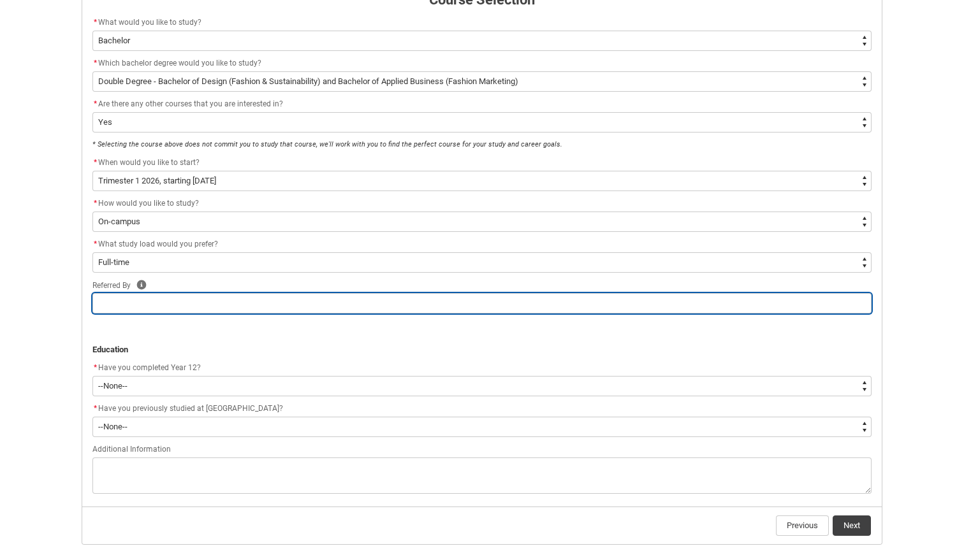
scroll to position [297, 0]
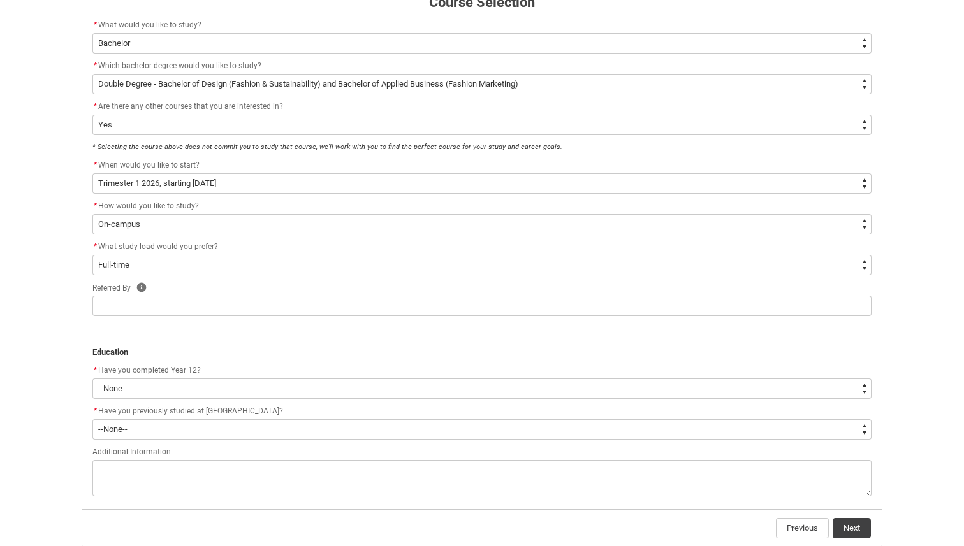
click at [358, 358] on p "﻿Education" at bounding box center [481, 352] width 779 height 13
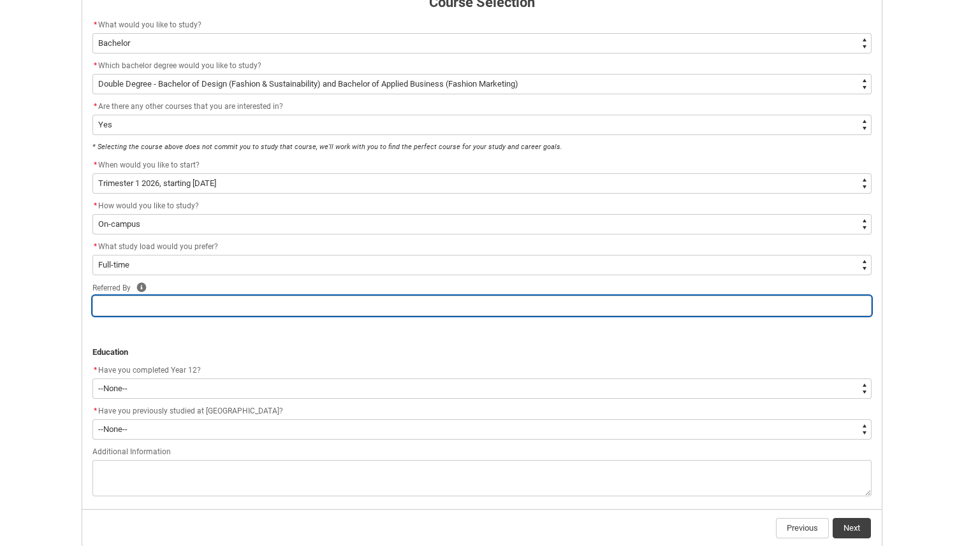
click at [314, 305] on input "text" at bounding box center [481, 306] width 779 height 20
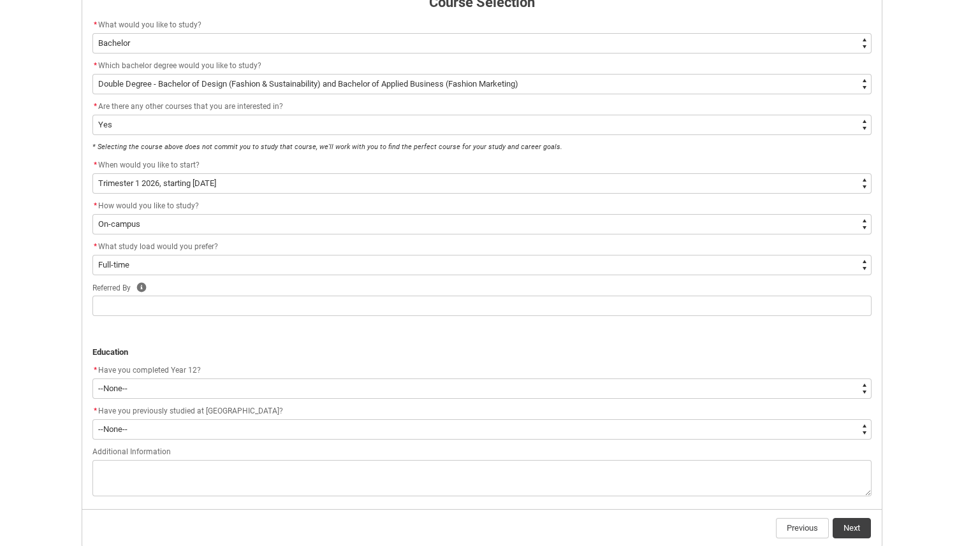
click at [437, 367] on div "* Have you completed Year 12?" at bounding box center [481, 370] width 779 height 15
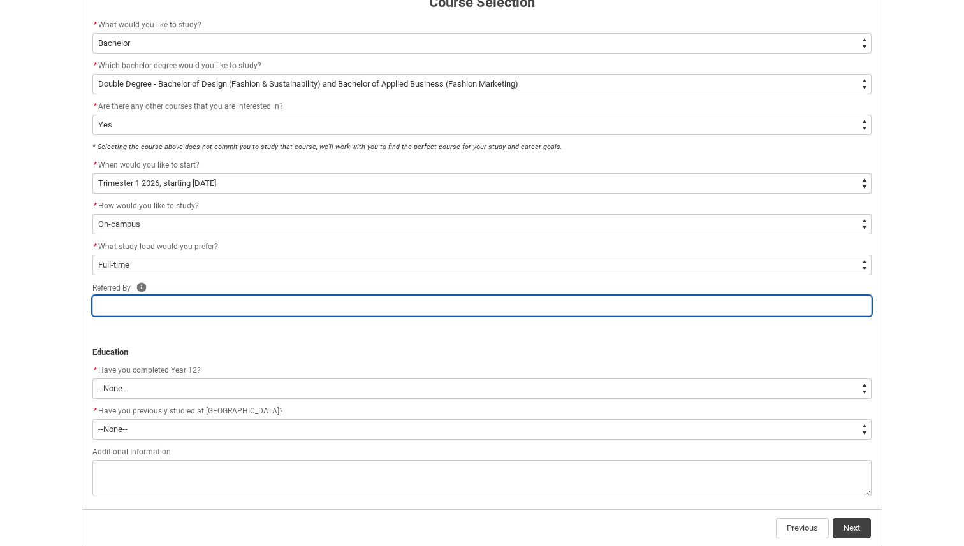
click at [388, 313] on input "text" at bounding box center [481, 306] width 779 height 20
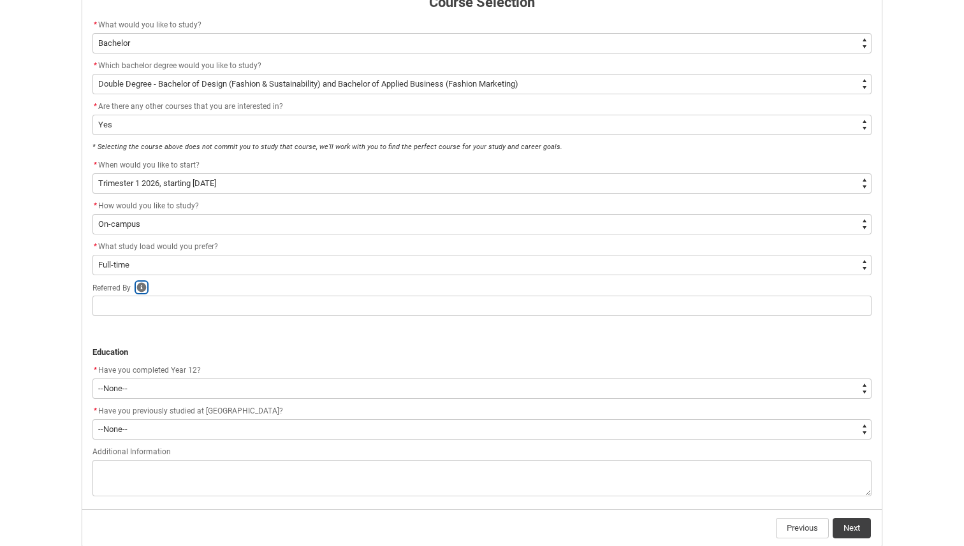
click at [145, 287] on icon "button" at bounding box center [142, 287] width 10 height 10
click at [224, 245] on icon at bounding box center [224, 246] width 11 height 11
click at [226, 326] on p at bounding box center [481, 327] width 779 height 13
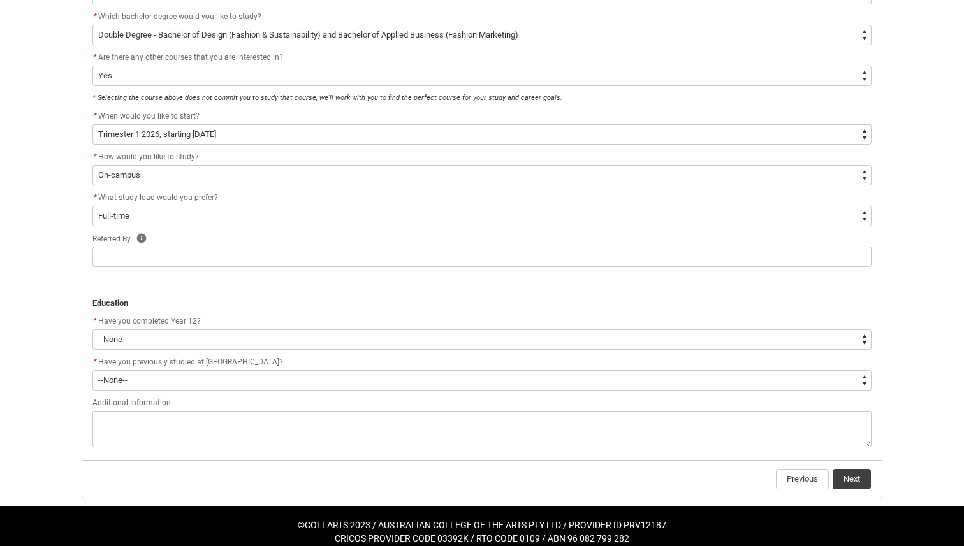
scroll to position [353, 0]
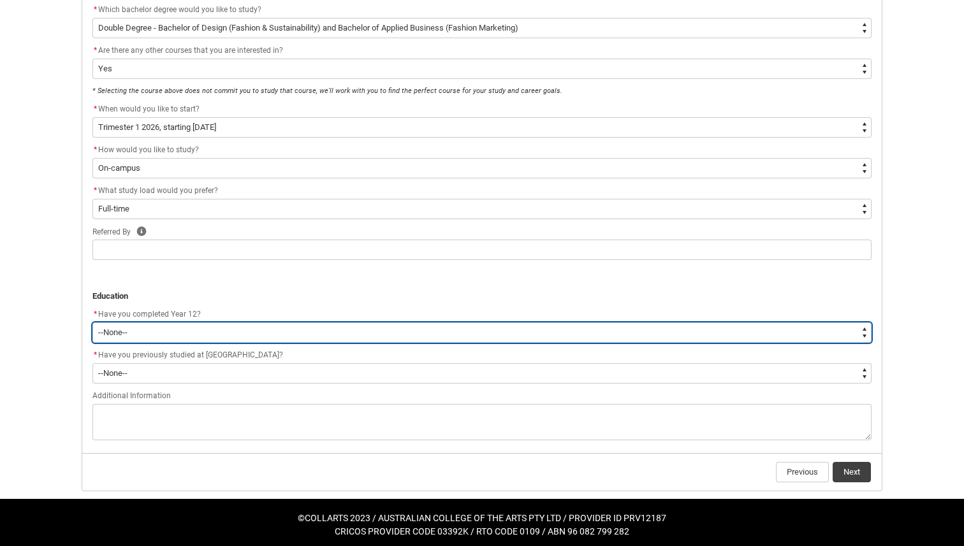
click at [144, 338] on select "--None-- Yes No Other" at bounding box center [481, 333] width 779 height 20
type lightning-select "Year_12_Completition.Yes"
click at [92, 323] on select "--None-- Yes No Other" at bounding box center [481, 333] width 779 height 20
select select "Year_12_Completition.Yes"
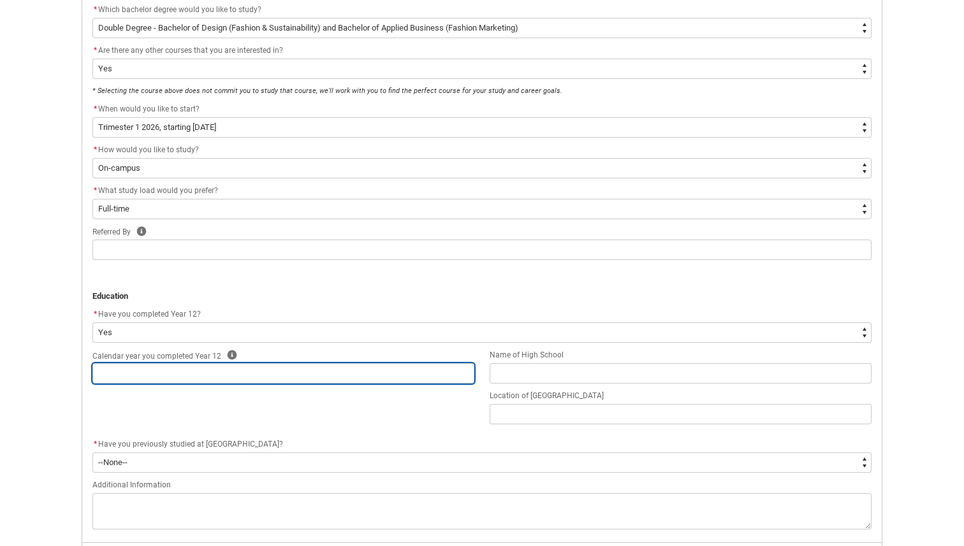
click at [151, 372] on input "text" at bounding box center [283, 373] width 382 height 20
type lightning-primitive-input-simple "2"
type input "2"
type lightning-primitive-input-simple "20"
type input "20"
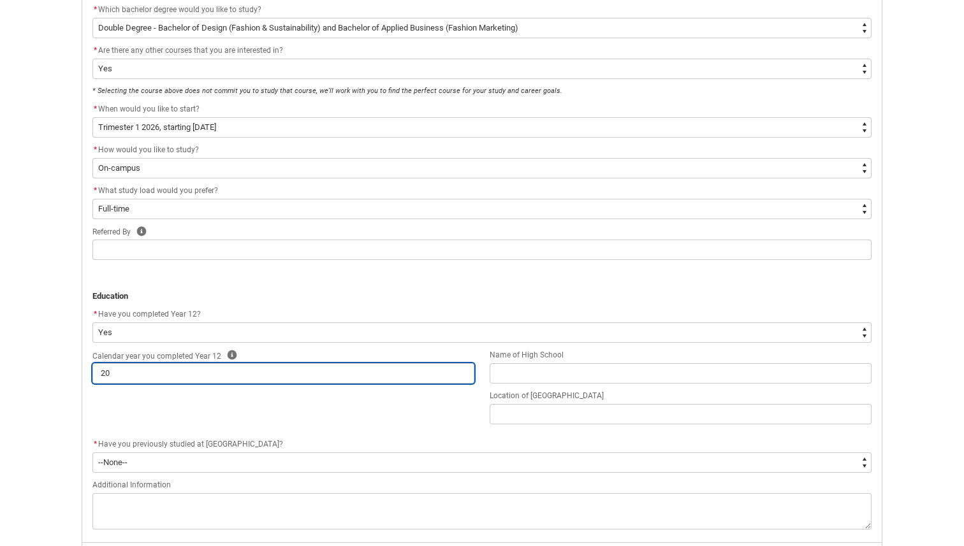
type lightning-primitive-input-simple "202"
type input "202"
type lightning-primitive-input-simple "2023"
type input "2023"
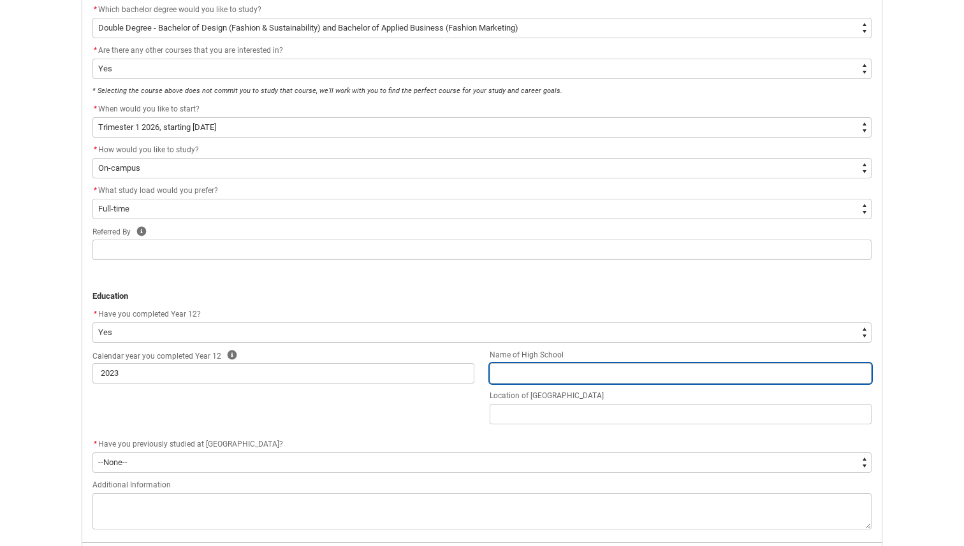
click at [527, 377] on input "text" at bounding box center [681, 373] width 382 height 20
type lightning-primitive-input-simple "S"
type input "S"
type lightning-primitive-input-simple "Sh"
type input "Sh"
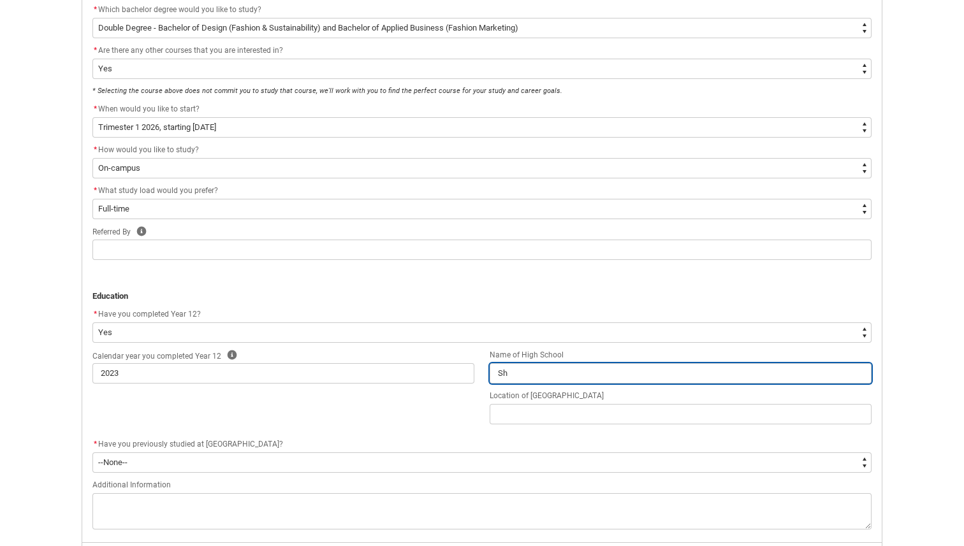
type lightning-primitive-input-simple "She"
type input "She"
type lightning-primitive-input-simple "[PERSON_NAME]"
type input "[PERSON_NAME]"
type lightning-primitive-input-simple "Shear"
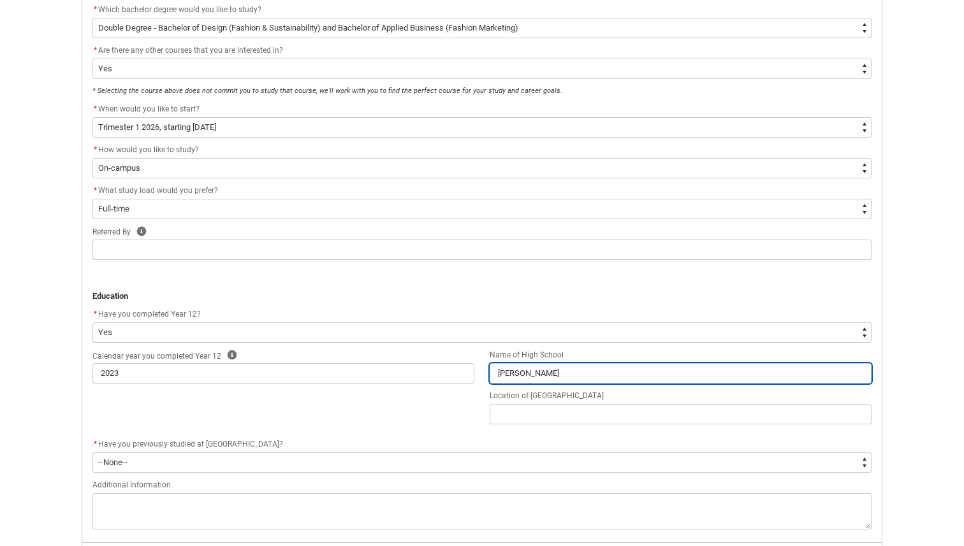
type input "Shear"
type lightning-primitive-input-simple "Shearw"
type input "Shearw"
type lightning-primitive-input-simple "Shearwa"
type input "Shearwa"
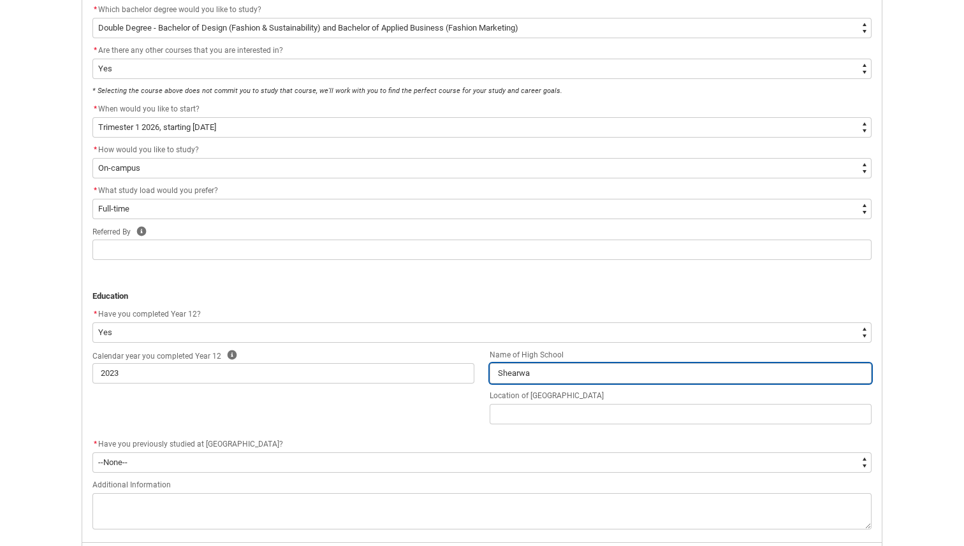
type lightning-primitive-input-simple "Shearwat"
type input "Shearwat"
type lightning-primitive-input-simple "Shearwate"
type input "Shearwate"
type lightning-primitive-input-simple "Shearwater"
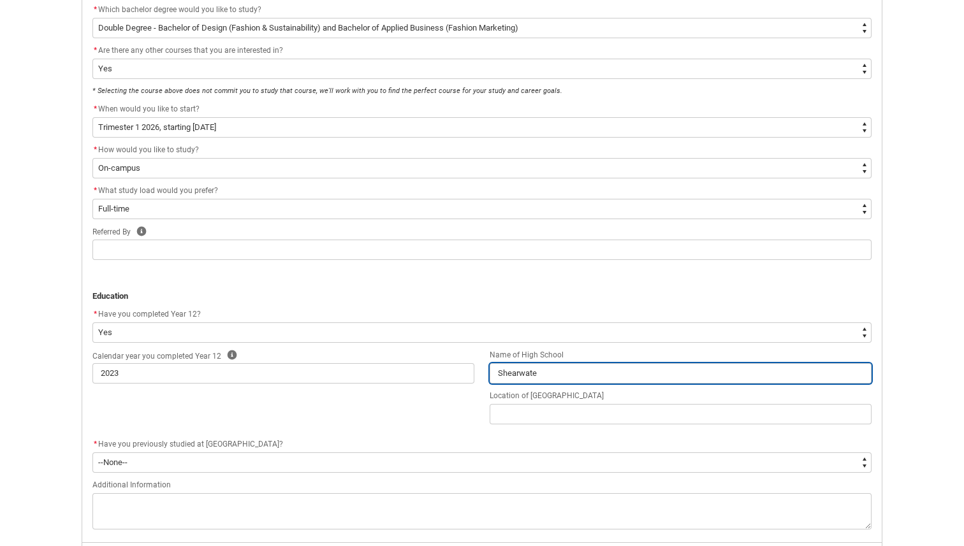
type input "Shearwater"
type lightning-primitive-input-simple "Shearwater"
type input "Shearwater"
type lightning-primitive-input-simple "Shearwater s"
type input "Shearwater s"
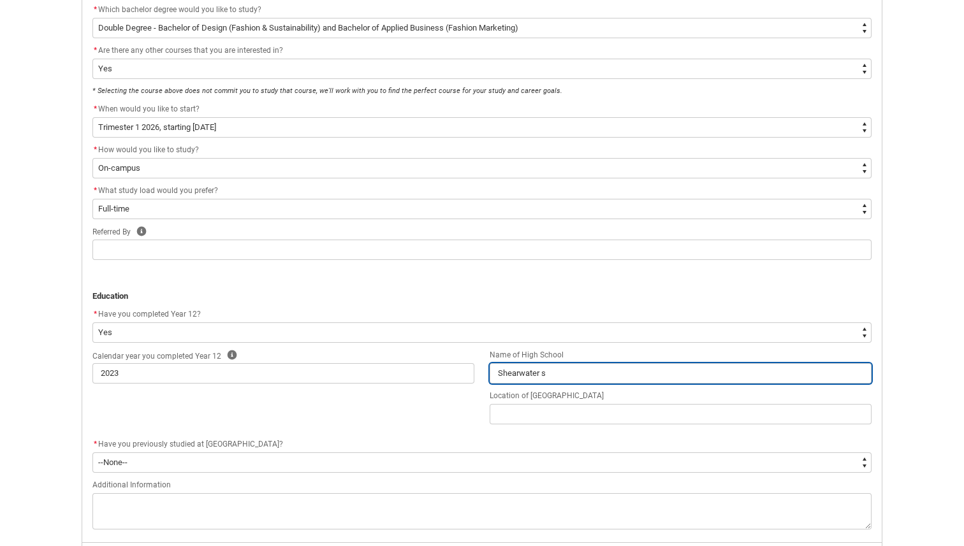
type lightning-primitive-input-simple "Shearwater st"
type input "Shearwater st"
type lightning-primitive-input-simple "Shearwater ste"
type input "Shearwater ste"
type lightning-primitive-input-simple "Shearwater st"
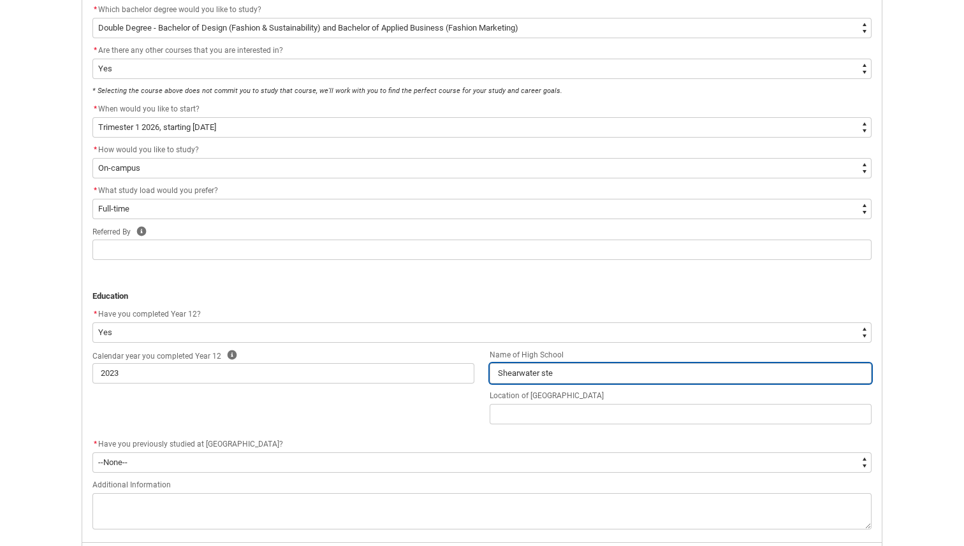
type input "Shearwater st"
type lightning-primitive-input-simple "Shearwater s"
type input "Shearwater s"
type lightning-primitive-input-simple "Shearwater"
type input "Shearwater"
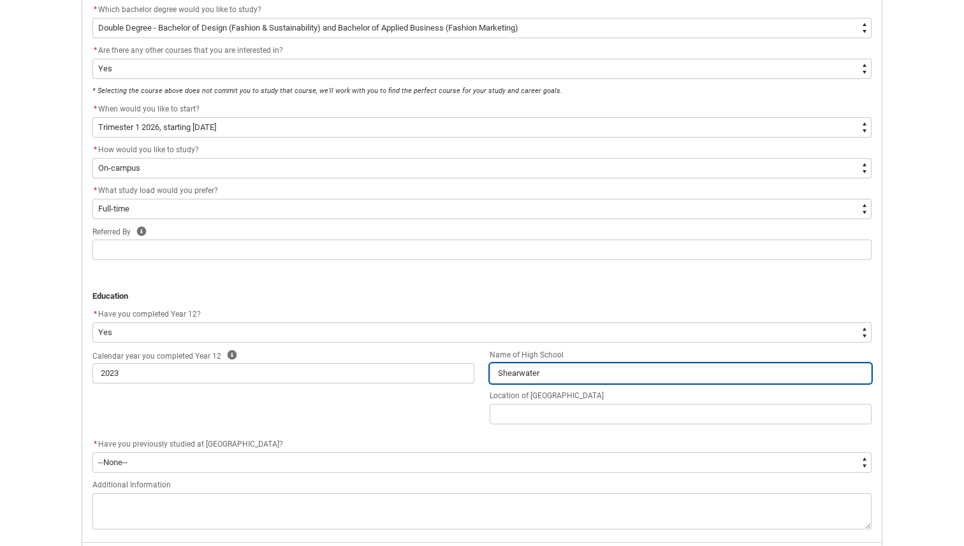
type lightning-primitive-input-simple "Shearwater S"
type input "Shearwater S"
type lightning-primitive-input-simple "Shearwater St"
type input "Shearwater St"
type lightning-primitive-input-simple "Shearwater Ste"
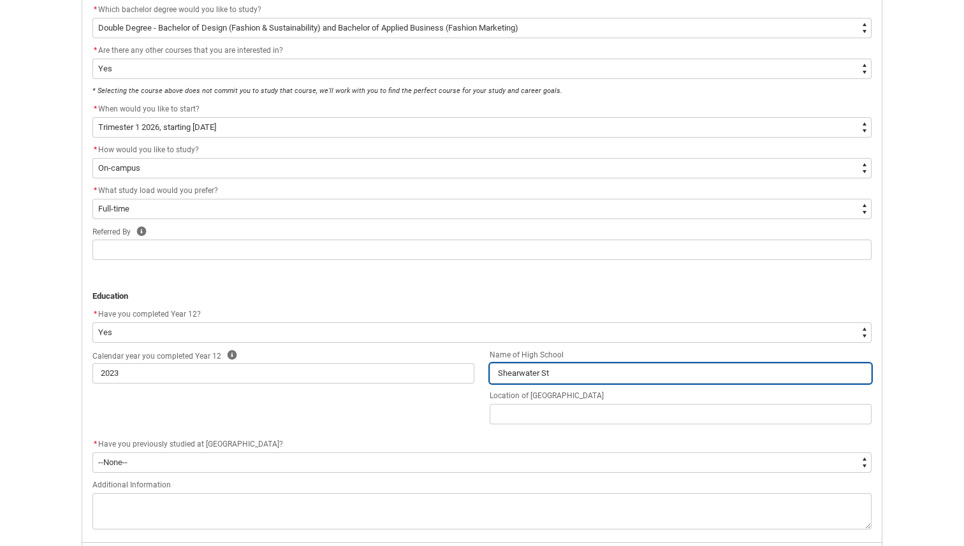
type input "Shearwater Ste"
type lightning-primitive-input-simple "Shearwater Stei"
type input "Shearwater Stei"
type lightning-primitive-input-simple "Shearwater [PERSON_NAME]"
type input "Shearwater [PERSON_NAME]"
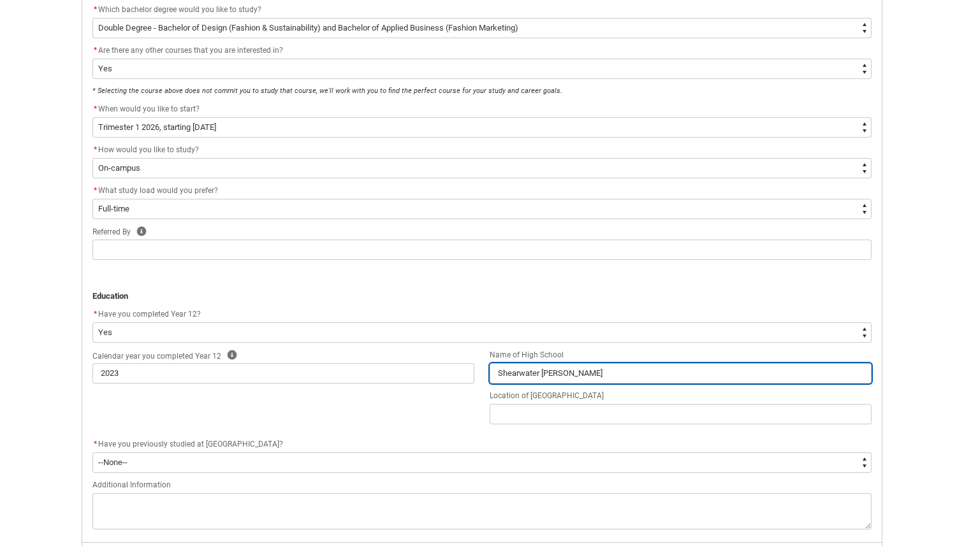
type lightning-primitive-input-simple "Shearwater Steine"
type input "Shearwater Steine"
type lightning-primitive-input-simple "Shearwater [PERSON_NAME]"
type input "Shearwater [PERSON_NAME]"
type lightning-primitive-input-simple "Shearwater [PERSON_NAME]"
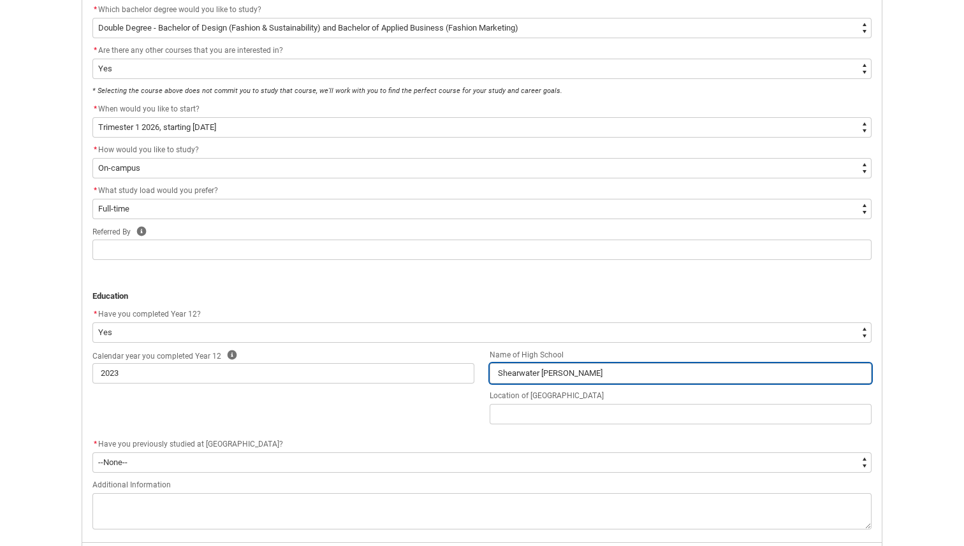
type input "Shearwater [PERSON_NAME]"
type lightning-primitive-input-simple "Shearwater [PERSON_NAME] s"
type input "Shearwater [PERSON_NAME] s"
type lightning-primitive-input-simple "Shearwater [PERSON_NAME] sc"
type input "Shearwater [PERSON_NAME] sc"
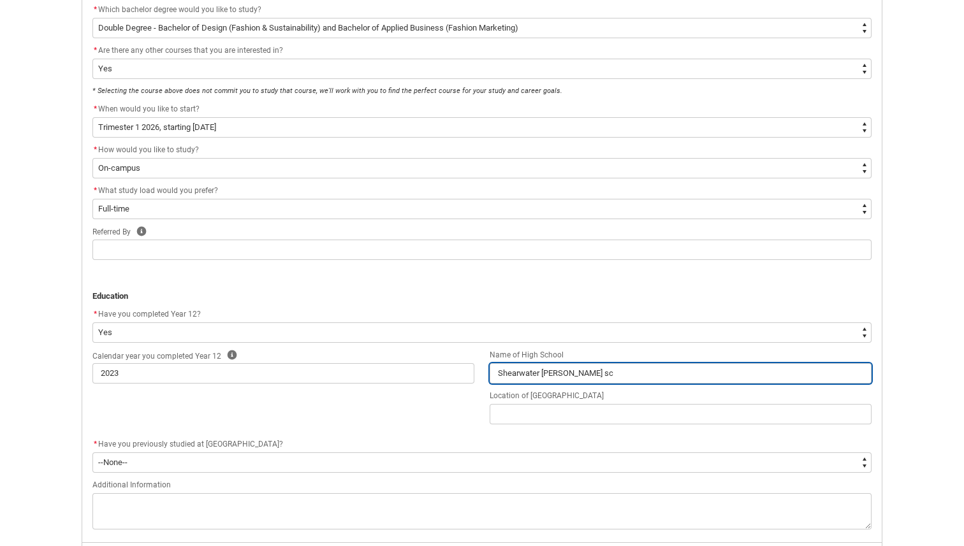
type lightning-primitive-input-simple "Shearwater [PERSON_NAME] sch"
type input "Shearwater [PERSON_NAME] sch"
type lightning-primitive-input-simple "Shearwater [PERSON_NAME] scho"
type input "Shearwater [PERSON_NAME] scho"
type lightning-primitive-input-simple "Shearwater [PERSON_NAME] schoo"
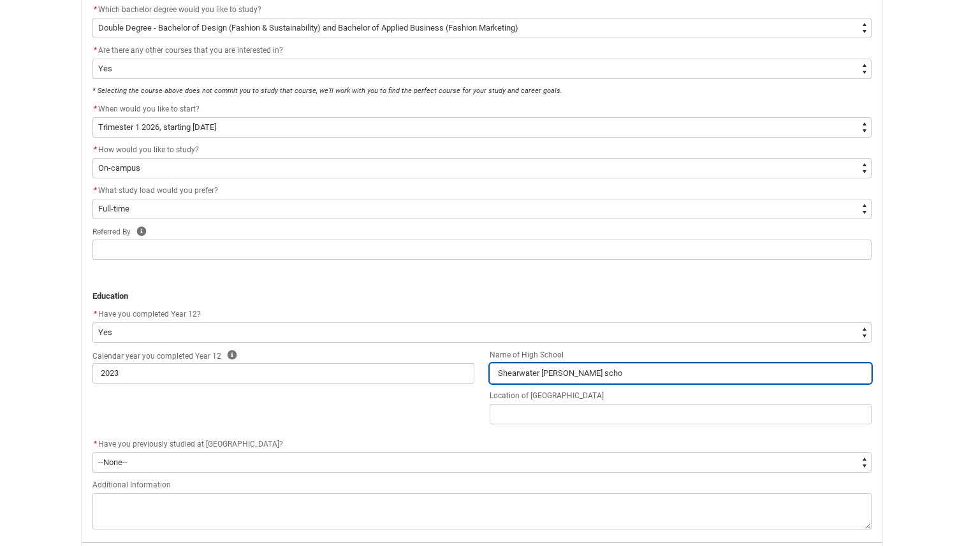
type input "Shearwater [PERSON_NAME] schoo"
type lightning-primitive-input-simple "Shearwater [PERSON_NAME] school"
type input "Shearwater [PERSON_NAME] school"
type lightning-primitive-input-simple "Shearwater [PERSON_NAME] school"
type input "Shearwater [PERSON_NAME] school"
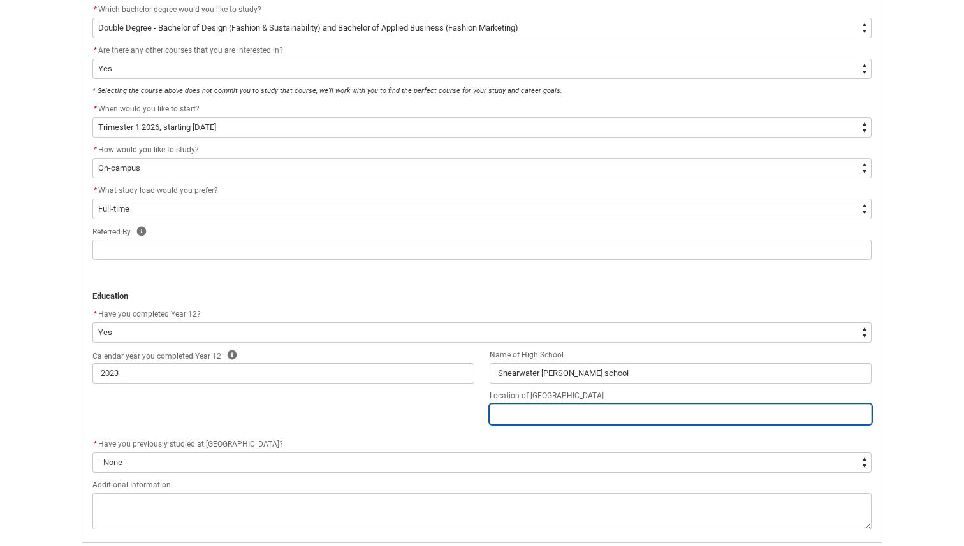
click at [546, 415] on input "text" at bounding box center [681, 414] width 382 height 20
type lightning-primitive-input-simple "N"
type input "N"
type lightning-primitive-input-simple "Ns"
type input "Ns"
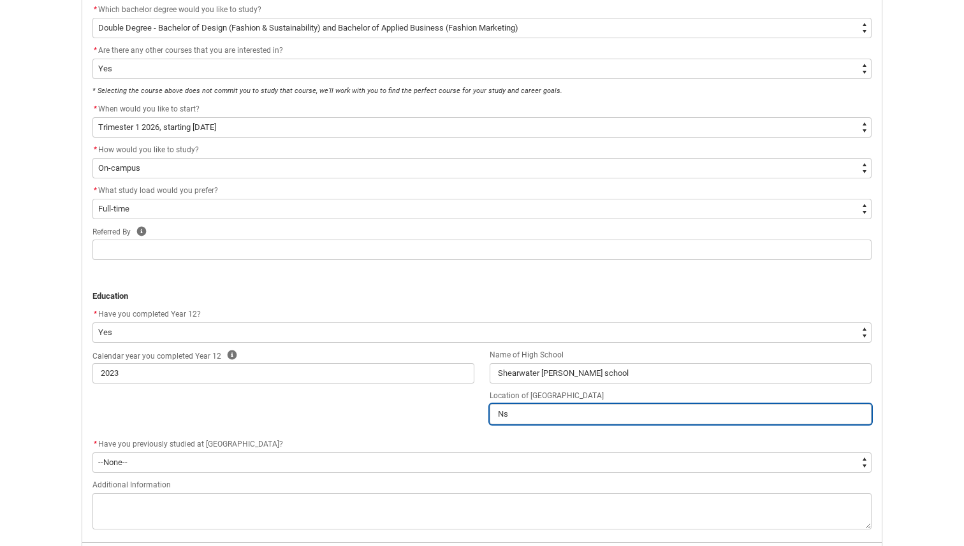
type lightning-primitive-input-simple "Nsw"
type input "Nsw"
type lightning-primitive-input-simple "Nsw"
type input "Nsw"
type lightning-primitive-input-simple "Nsw"
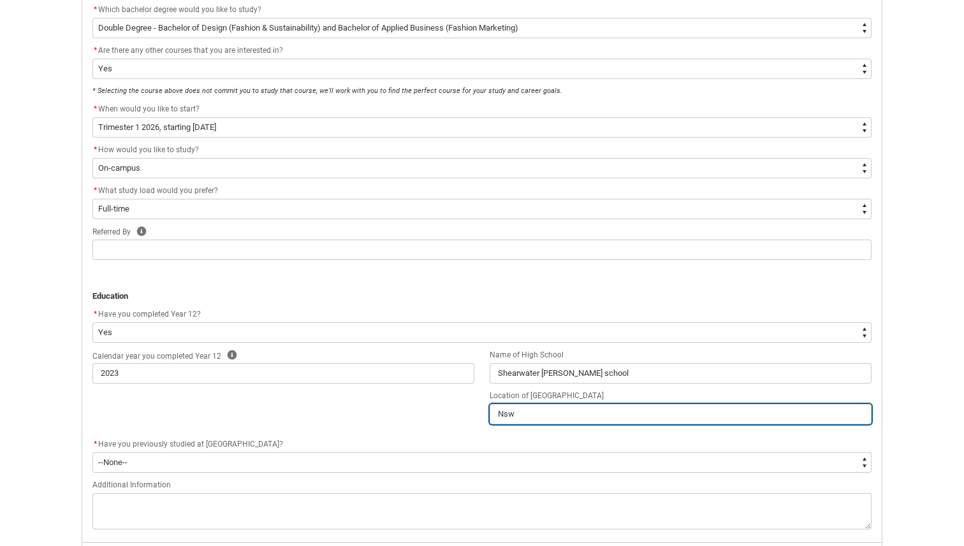
type input "Nsw"
type lightning-primitive-input-simple "Ns"
type input "Ns"
type lightning-primitive-input-simple "N"
type input "N"
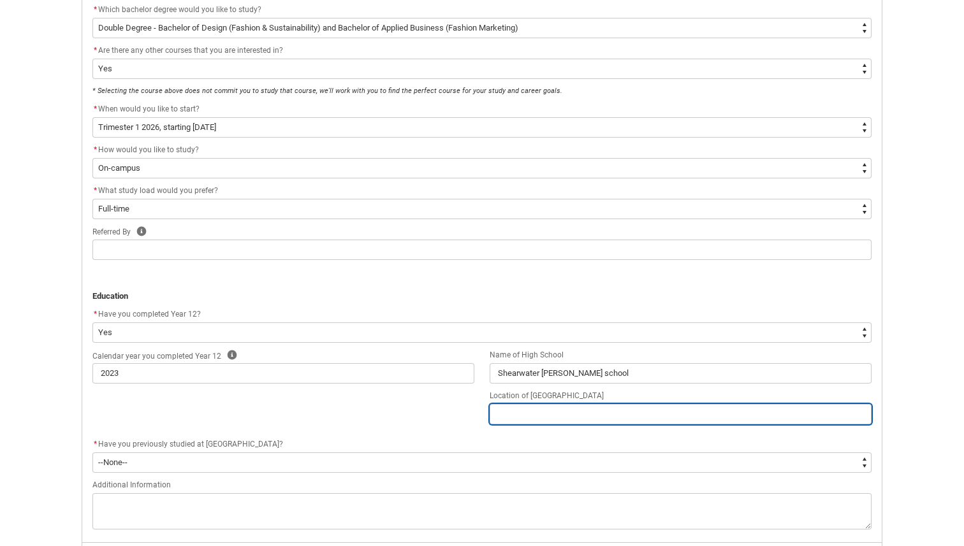
type lightning-primitive-input-simple "M"
type input "M"
type lightning-primitive-input-simple "Mu"
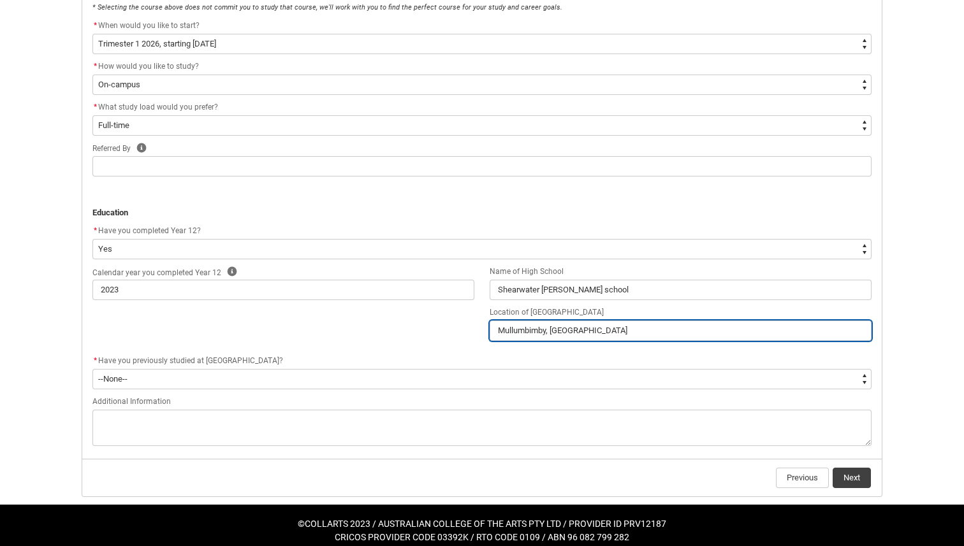
scroll to position [447, 0]
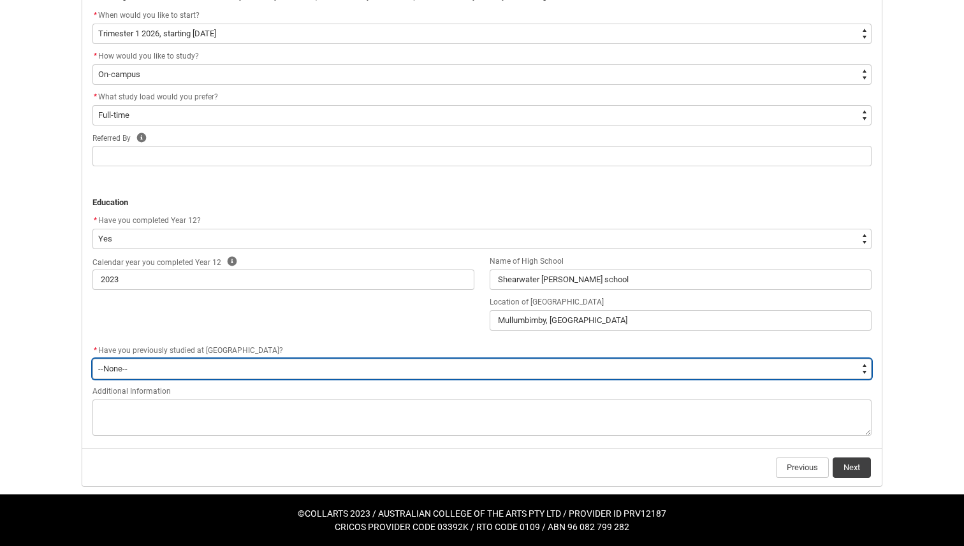
click at [272, 363] on select "--None-- Yes No" at bounding box center [481, 369] width 779 height 20
click at [92, 359] on select "--None-- Yes No" at bounding box center [481, 369] width 779 height 20
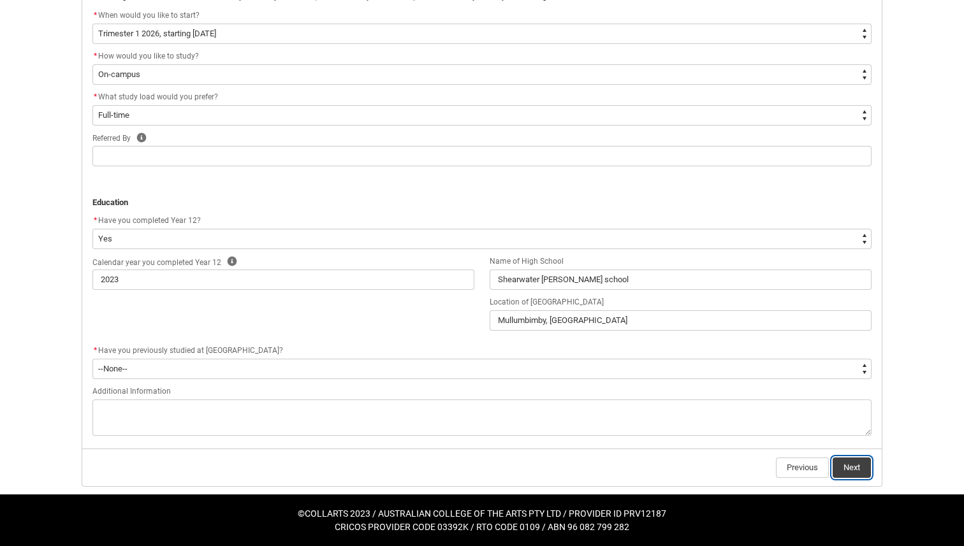
click at [637, 462] on button "Next" at bounding box center [851, 468] width 38 height 20
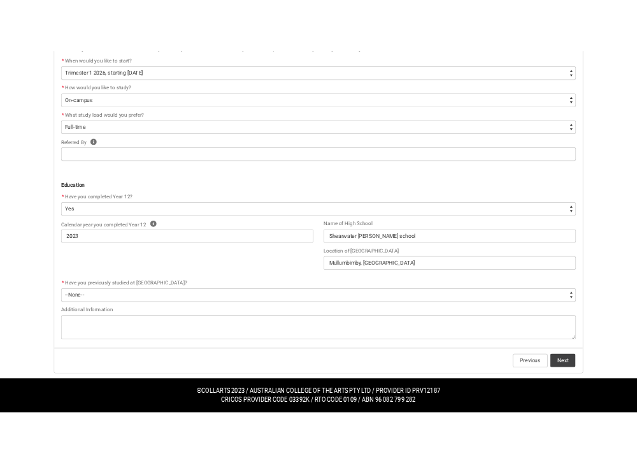
scroll to position [0, 0]
